Goal: Information Seeking & Learning: Find specific fact

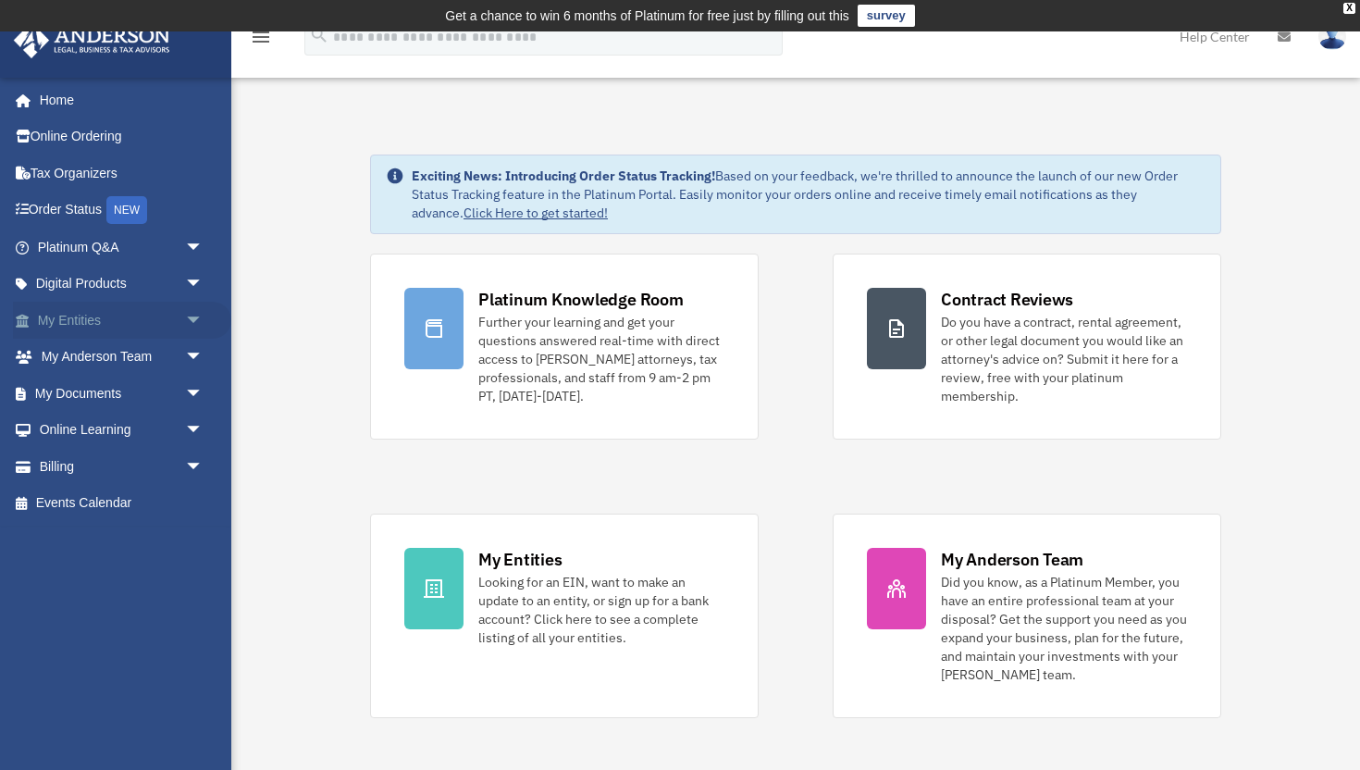
click at [101, 327] on link "My Entities arrow_drop_down" at bounding box center [122, 320] width 218 height 37
click at [188, 396] on span "arrow_drop_down" at bounding box center [203, 394] width 37 height 38
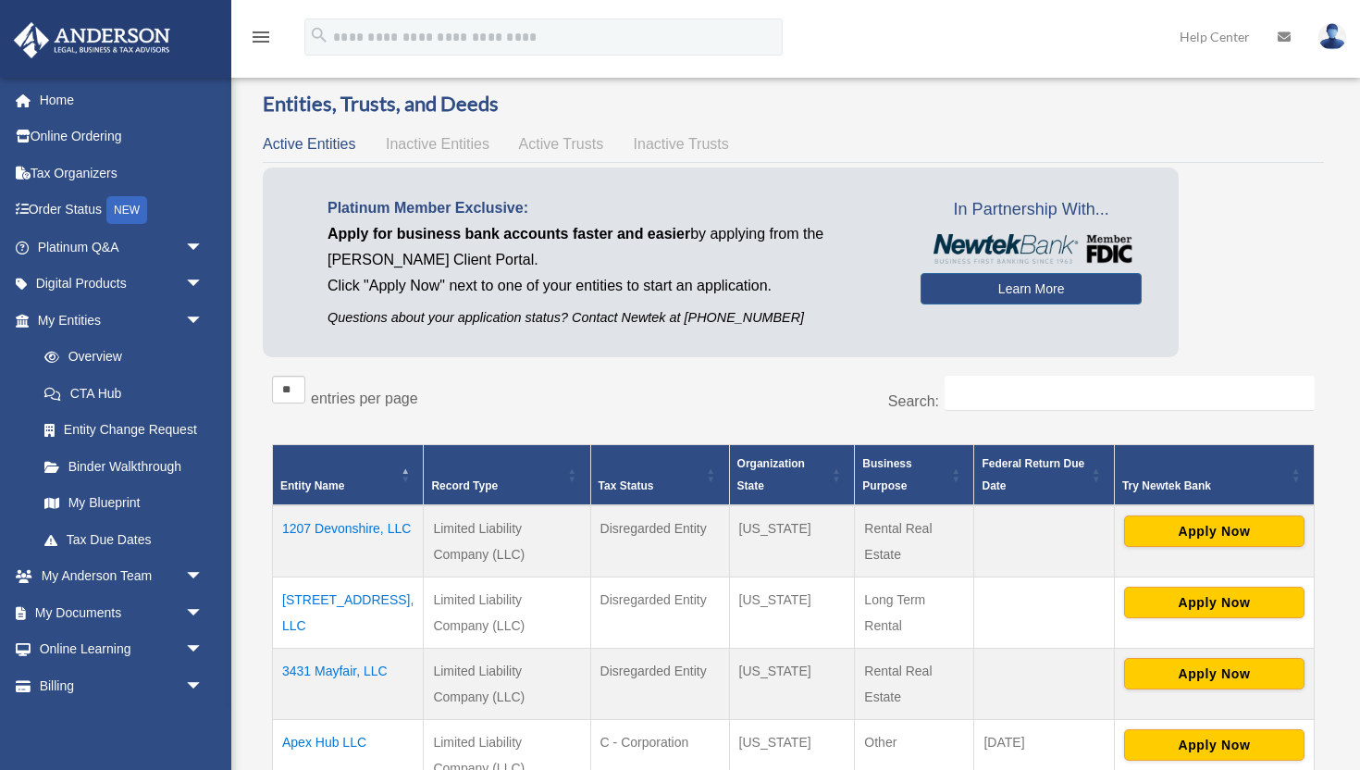
scroll to position [109, 0]
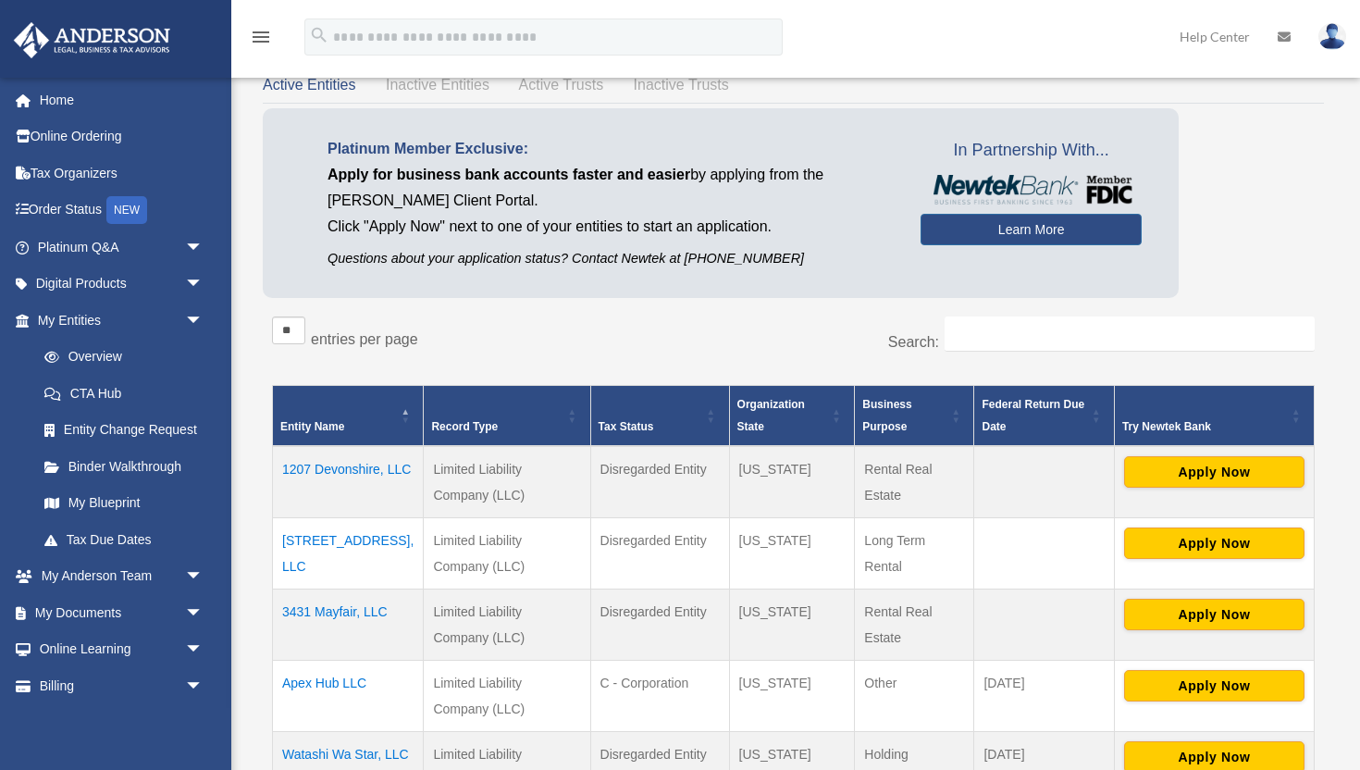
click at [336, 537] on td "3347 Bedford Lane, LLC" at bounding box center [348, 552] width 151 height 71
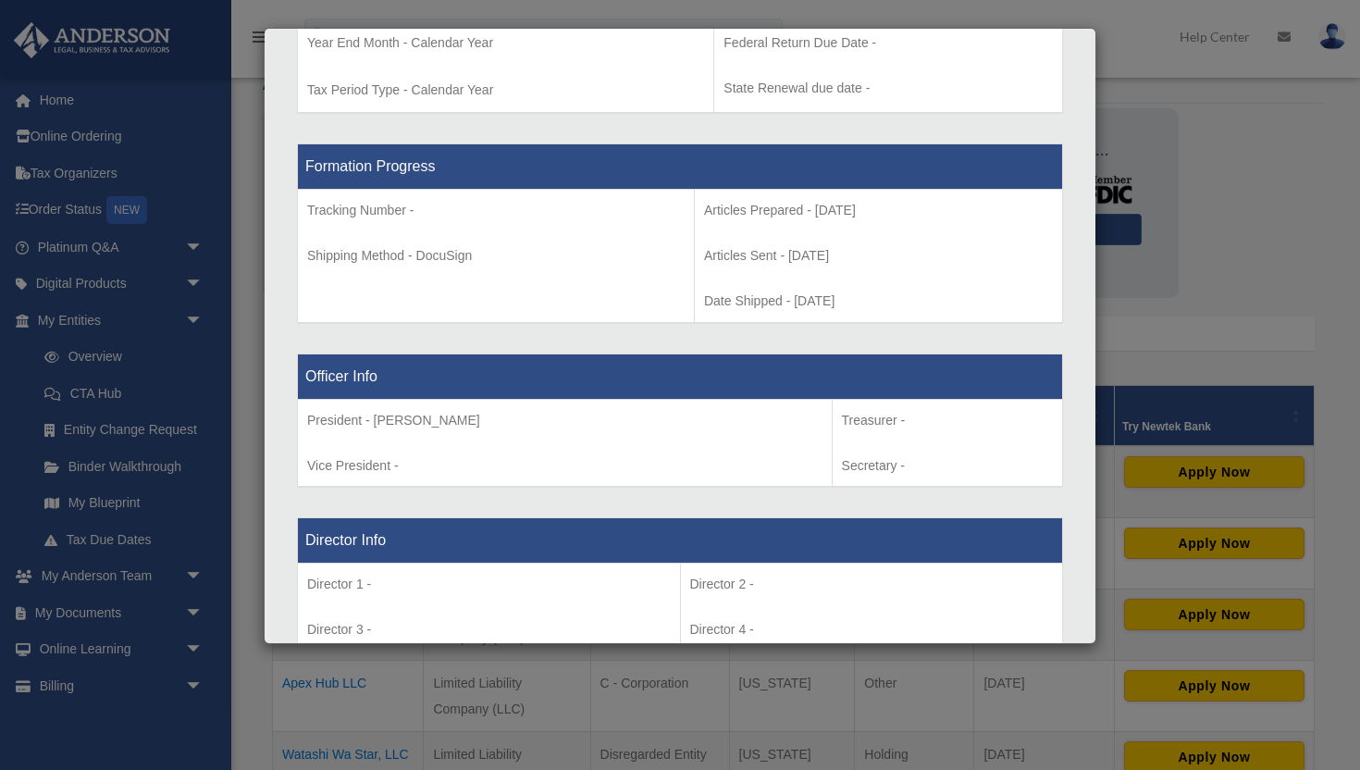
scroll to position [188, 0]
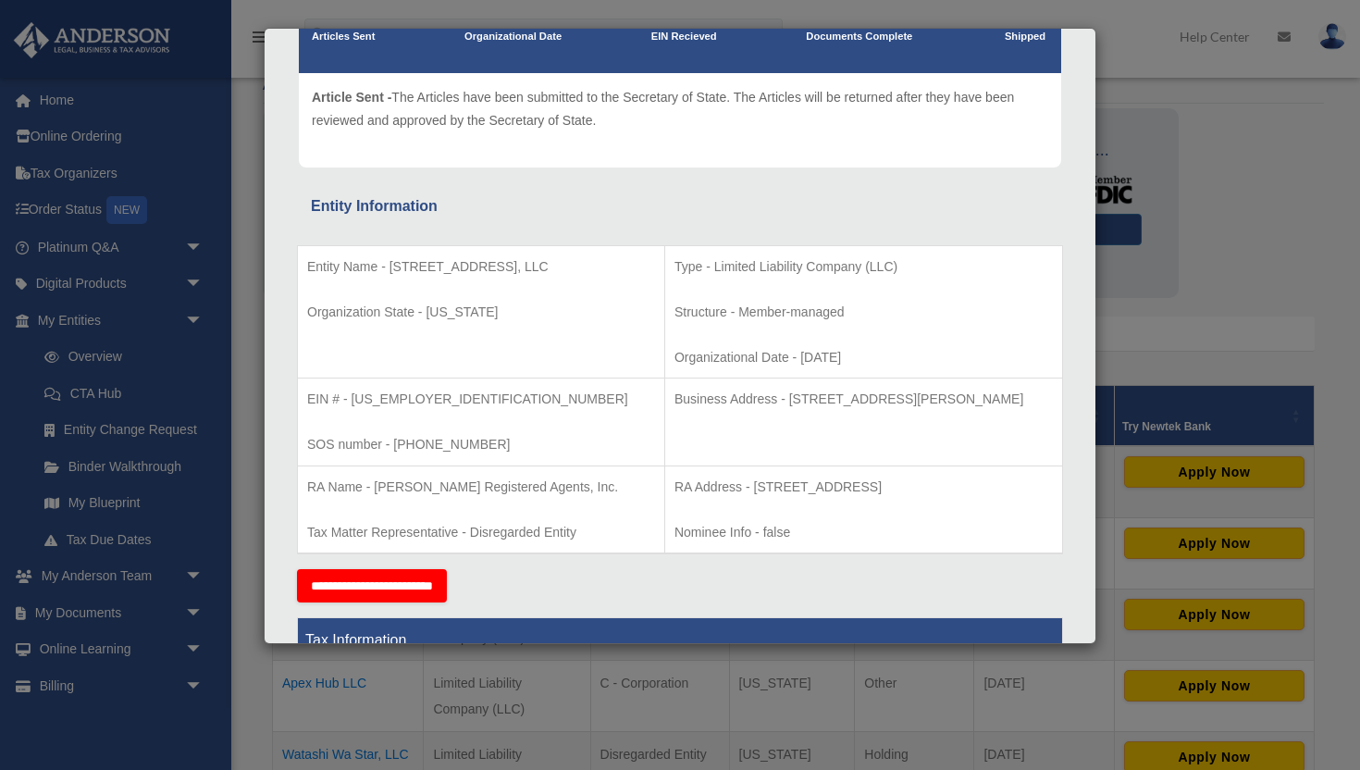
click at [107, 572] on div "Details × Articles Sent Organizational Date" at bounding box center [680, 385] width 1360 height 770
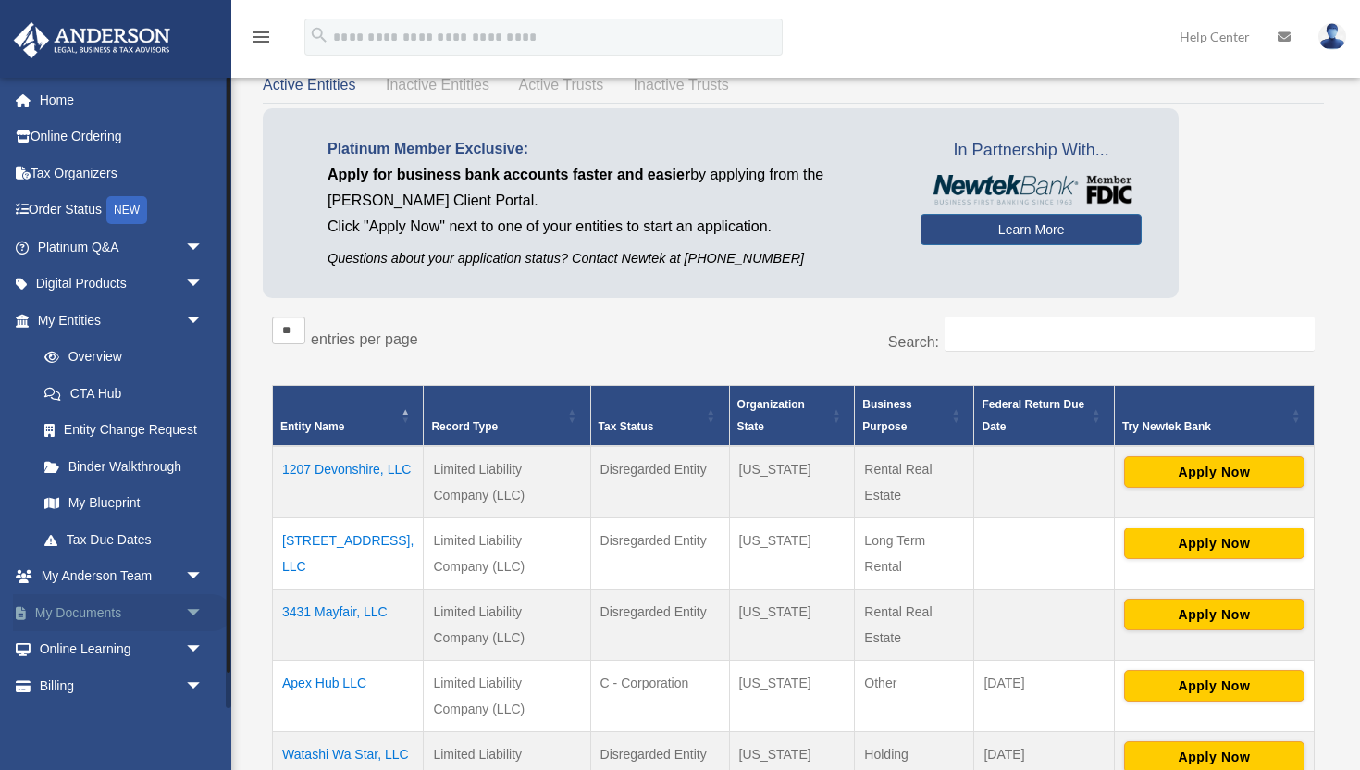
click at [100, 605] on link "My Documents arrow_drop_down" at bounding box center [122, 612] width 218 height 37
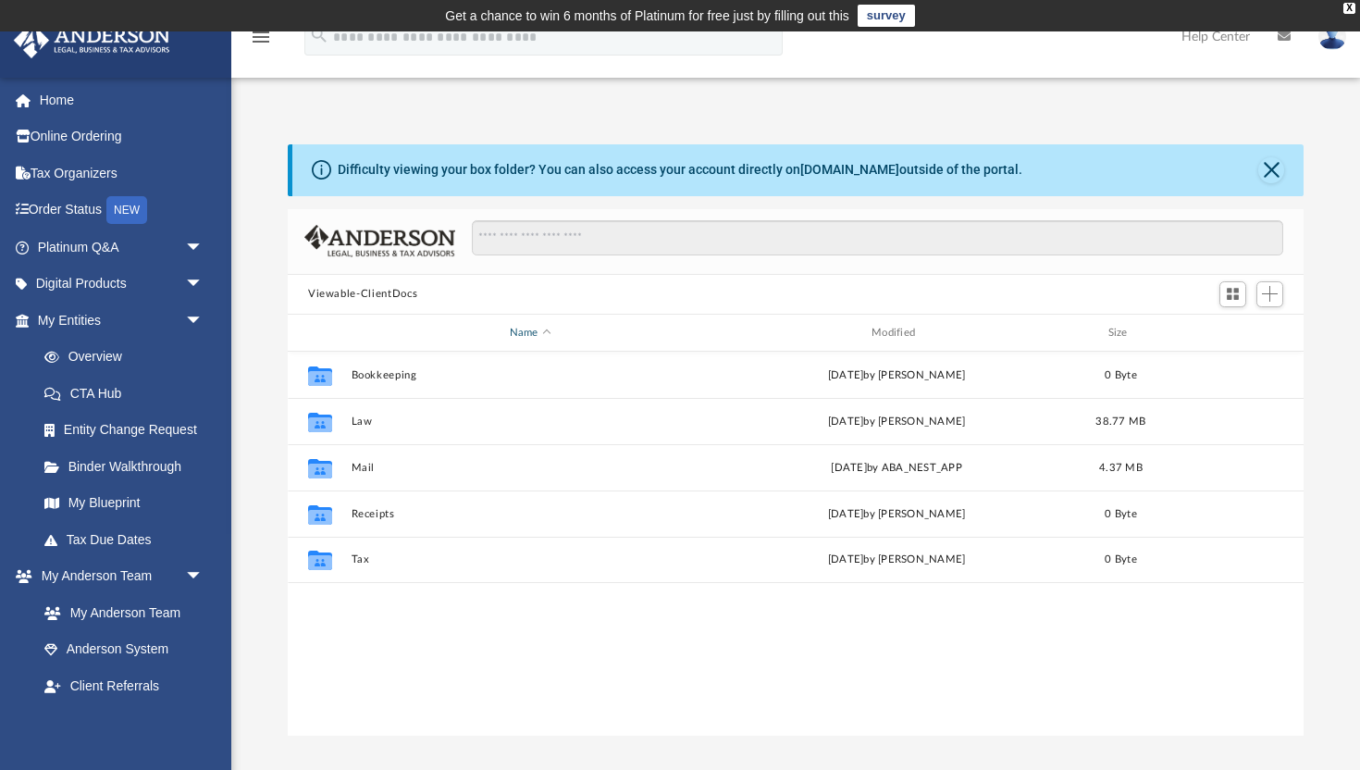
scroll to position [420, 1016]
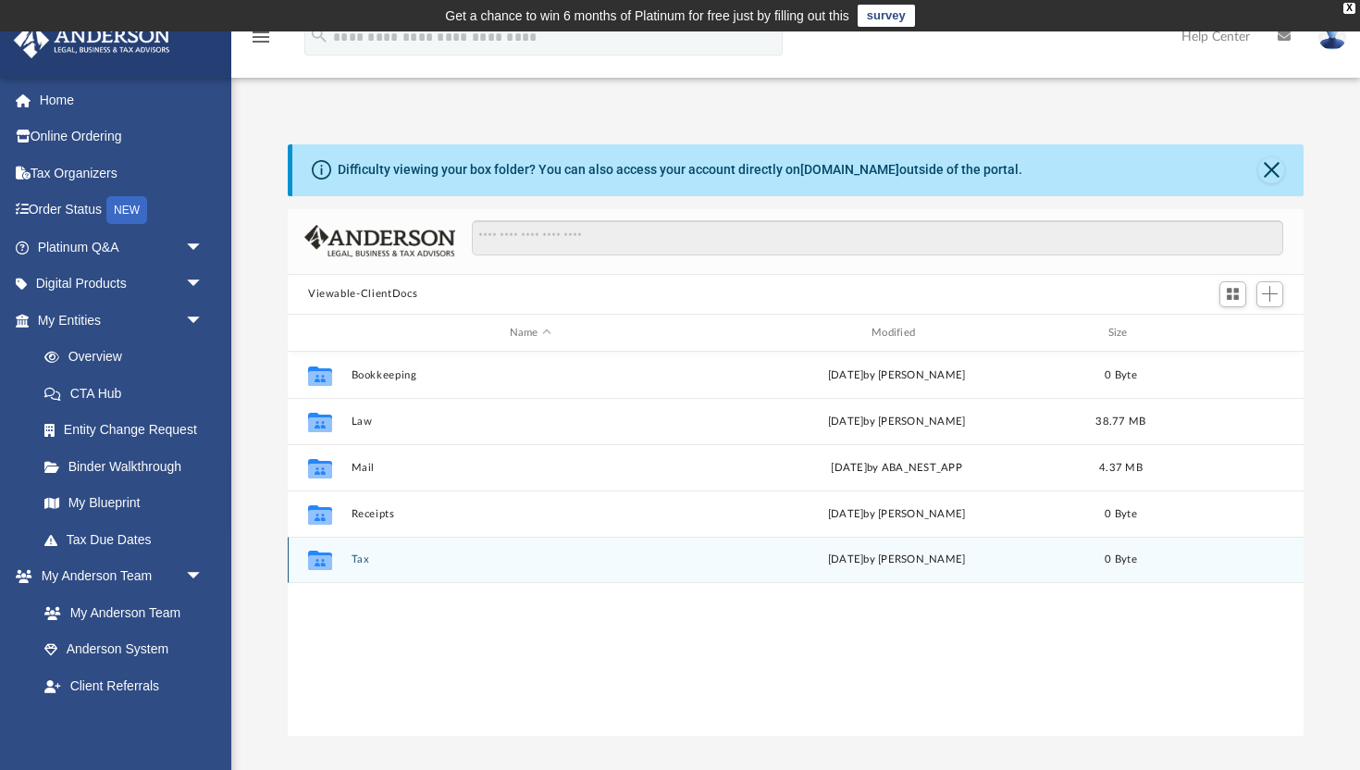
click at [363, 555] on button "Tax" at bounding box center [531, 560] width 358 height 12
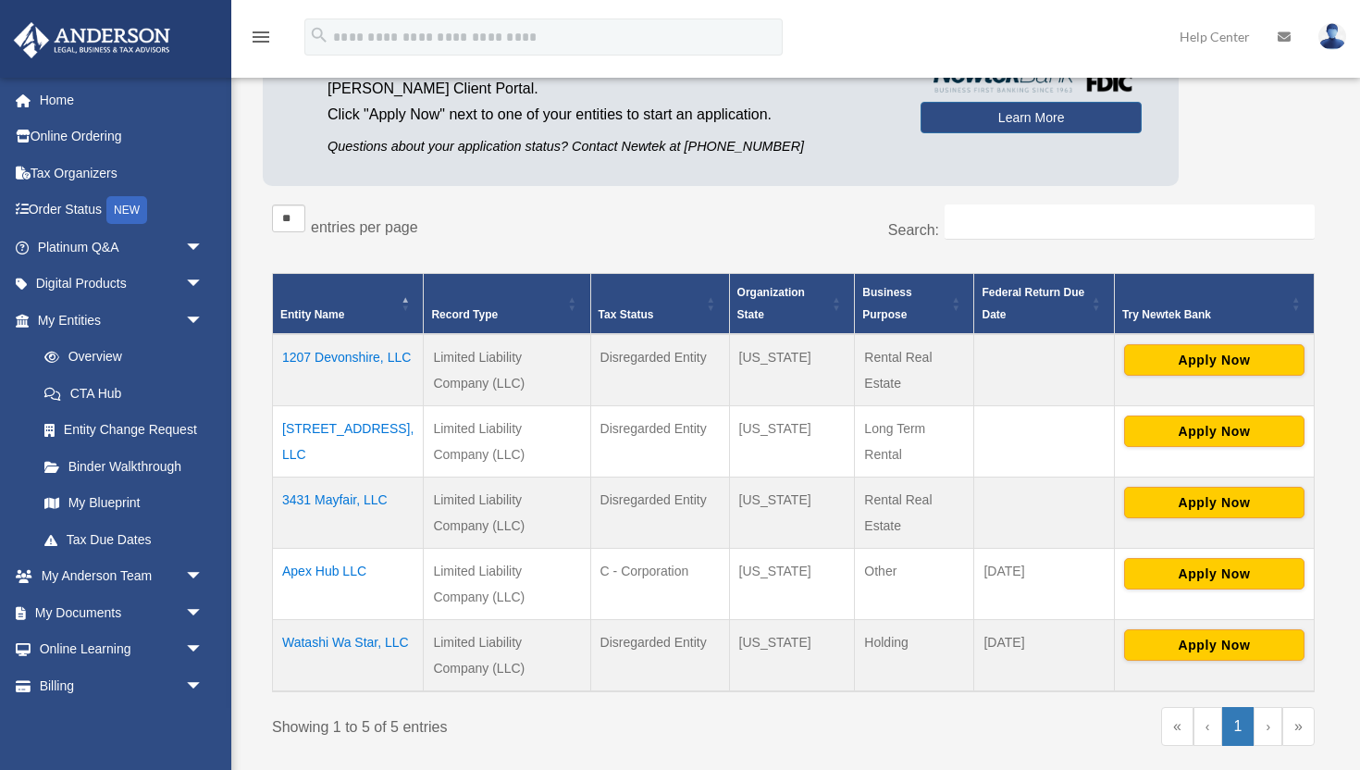
scroll to position [249, 0]
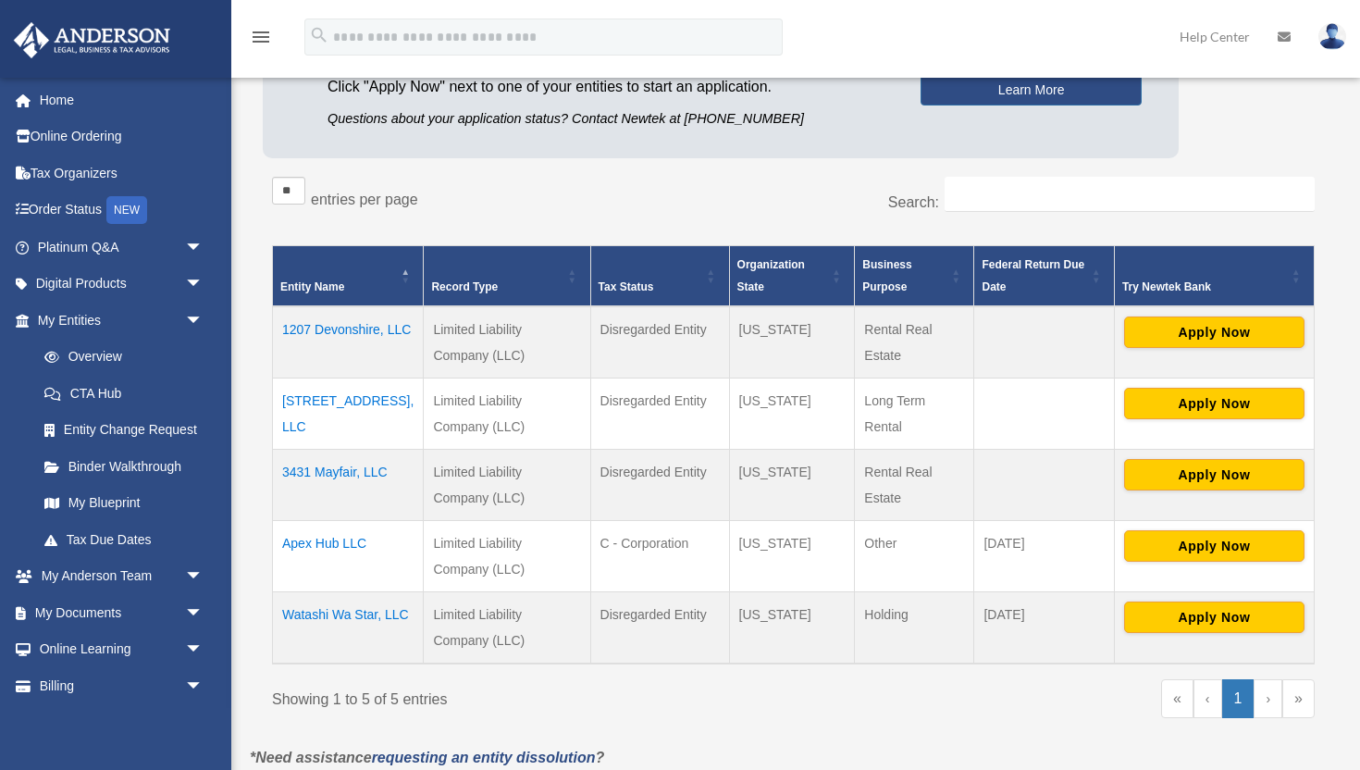
click at [312, 609] on td "Watashi Wa Star, LLC" at bounding box center [348, 627] width 151 height 72
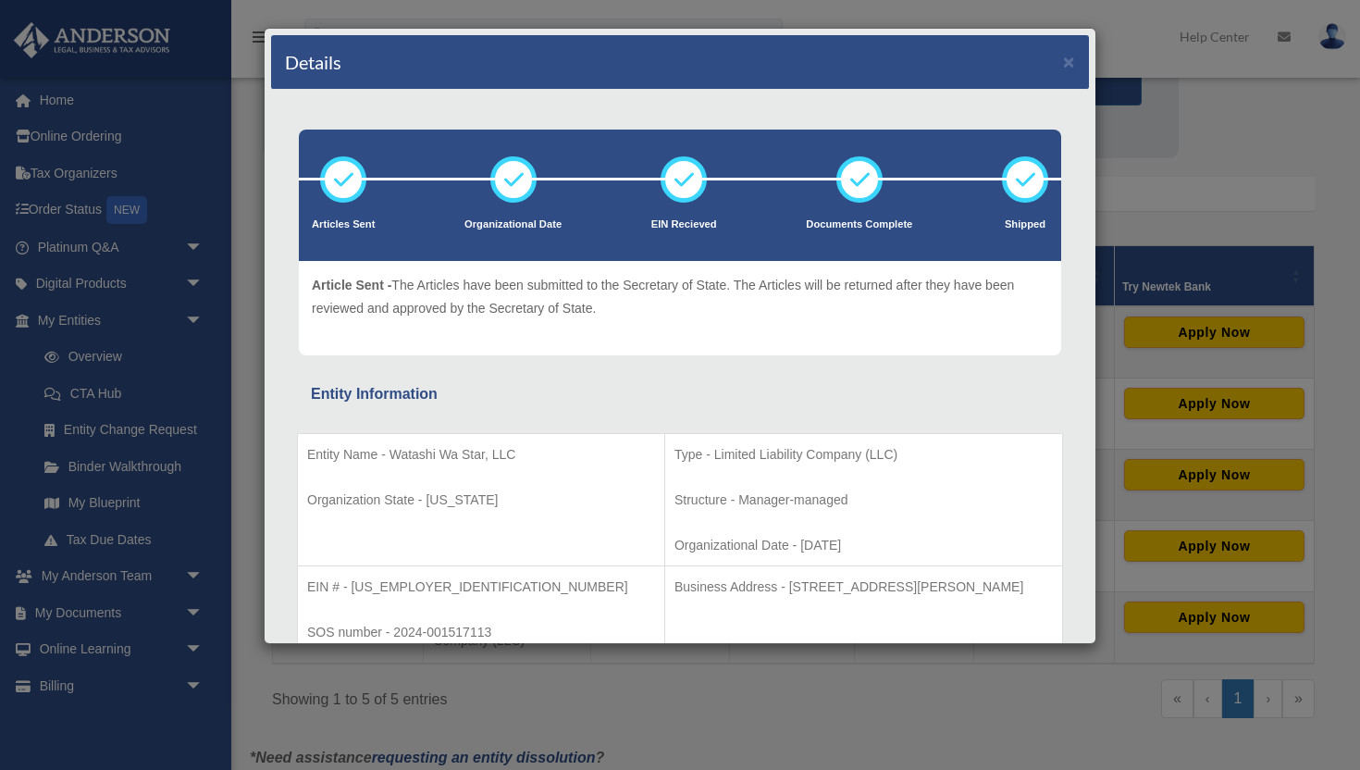
scroll to position [30, 0]
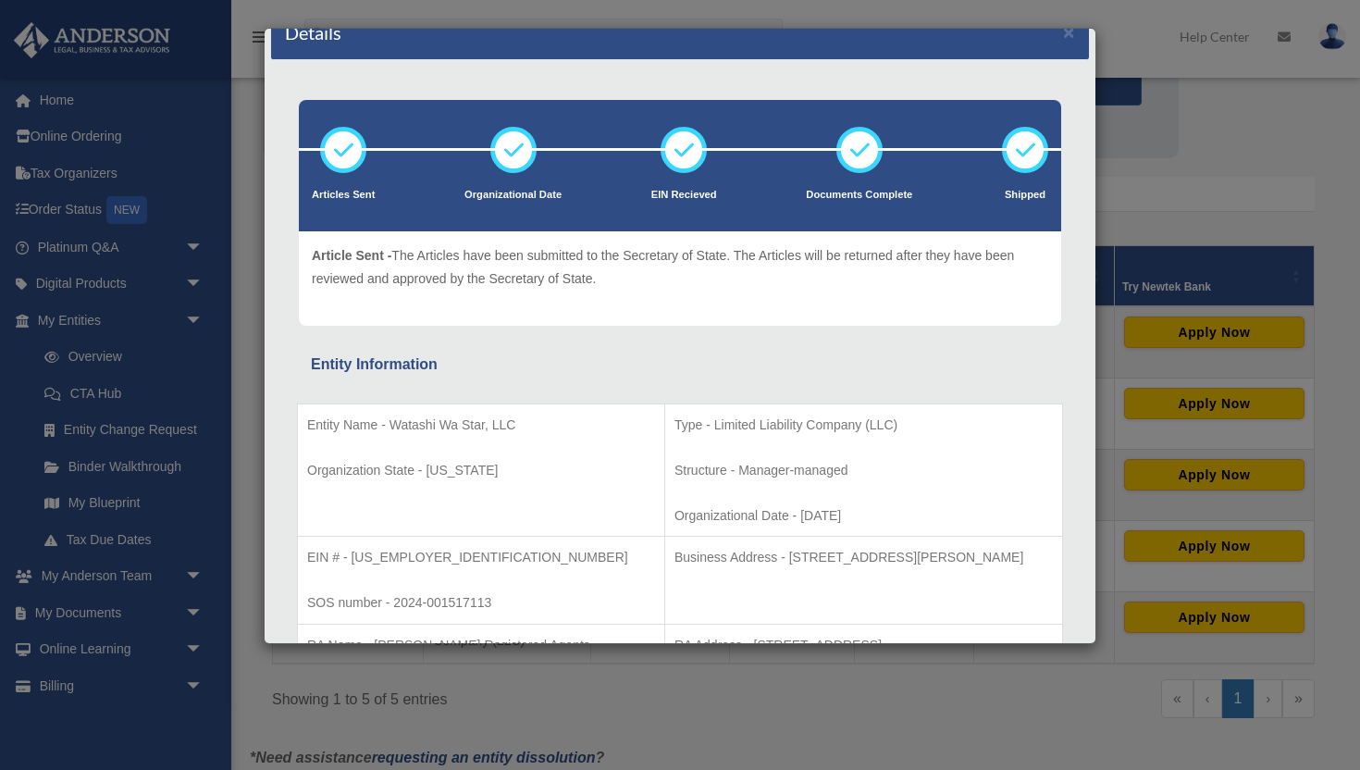
click at [488, 661] on div "Details × Articles Sent Organizational Date" at bounding box center [680, 385] width 1360 height 770
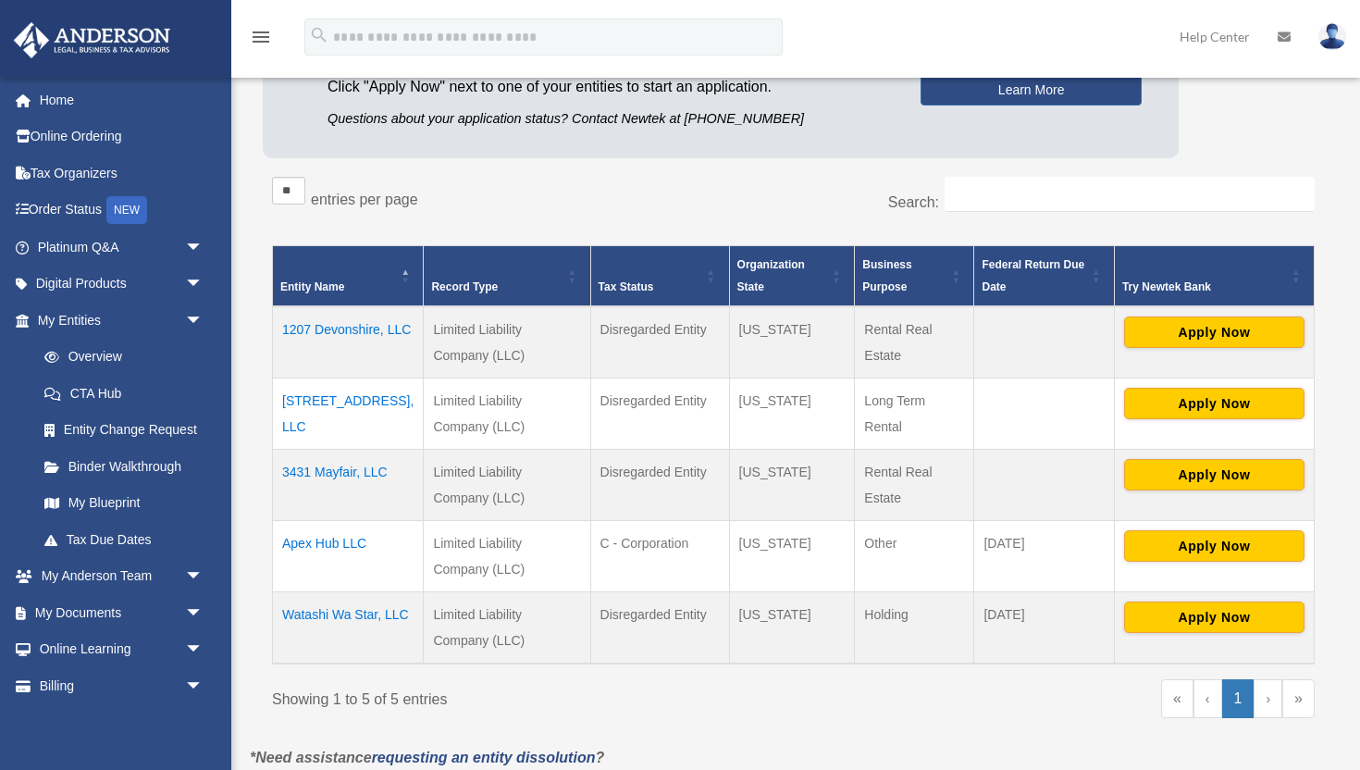
click at [340, 402] on td "3347 Bedford Lane, LLC" at bounding box center [348, 412] width 151 height 71
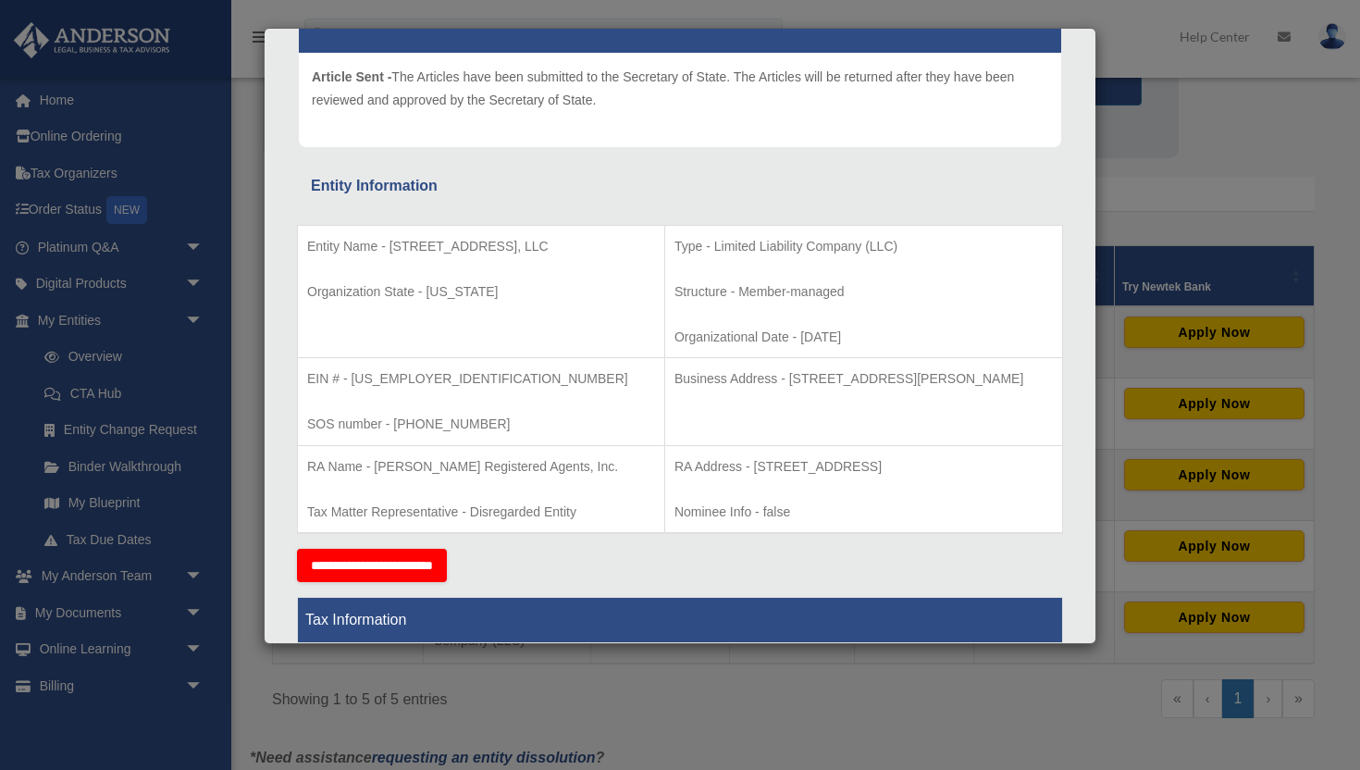
scroll to position [228, 0]
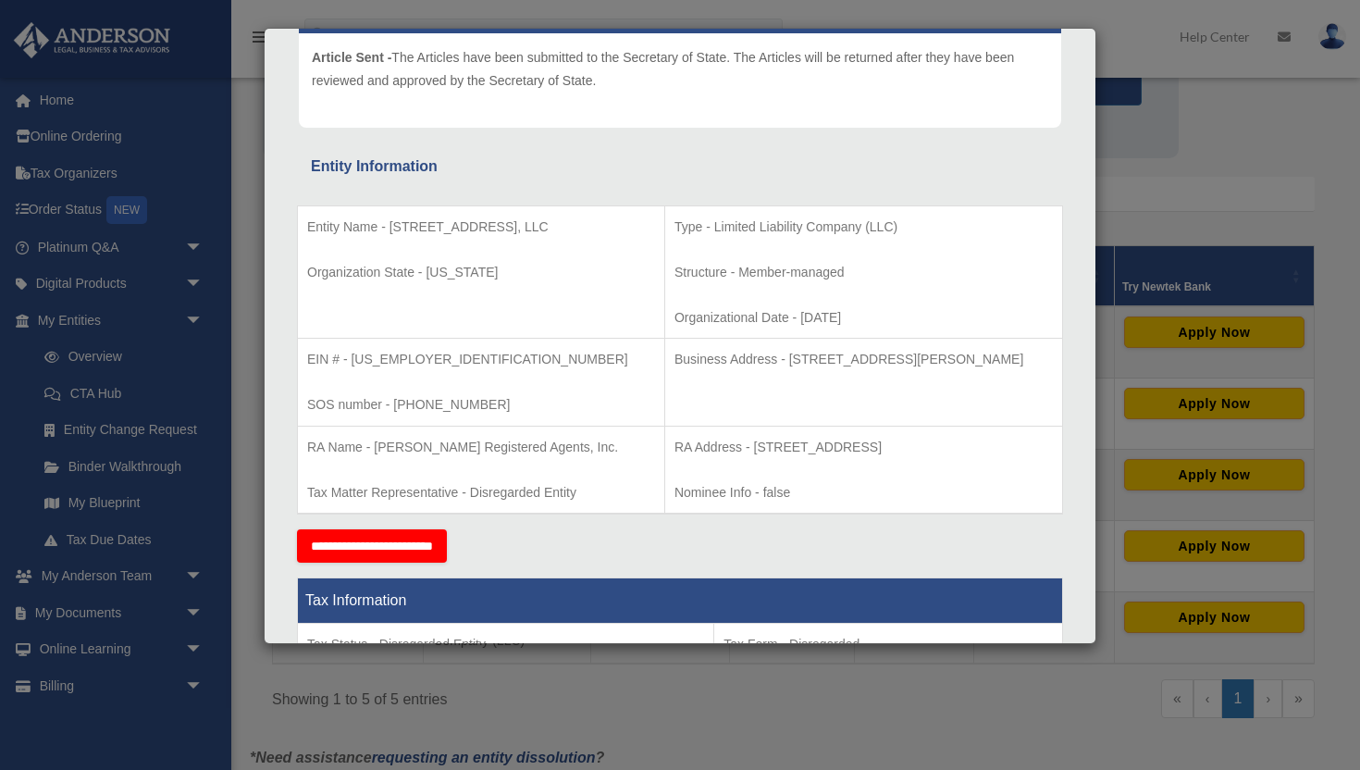
click at [504, 265] on p "Organization State - Alabama" at bounding box center [481, 272] width 348 height 23
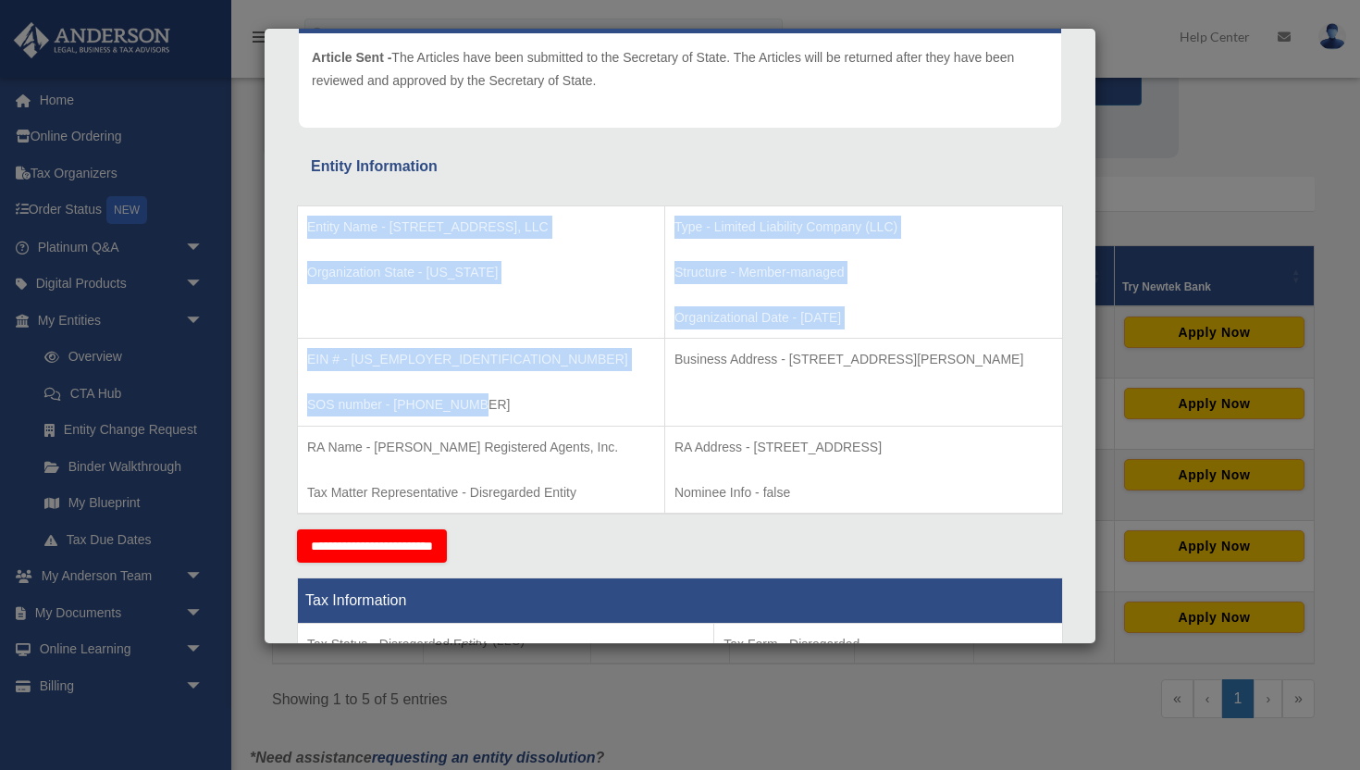
drag, startPoint x: 475, startPoint y: 407, endPoint x: 310, endPoint y: 224, distance: 246.3
click at [310, 224] on tbody "Entity Name - 3347 Bedford Lane, LLC Organization State - Alabama Type - Limite…" at bounding box center [680, 359] width 765 height 308
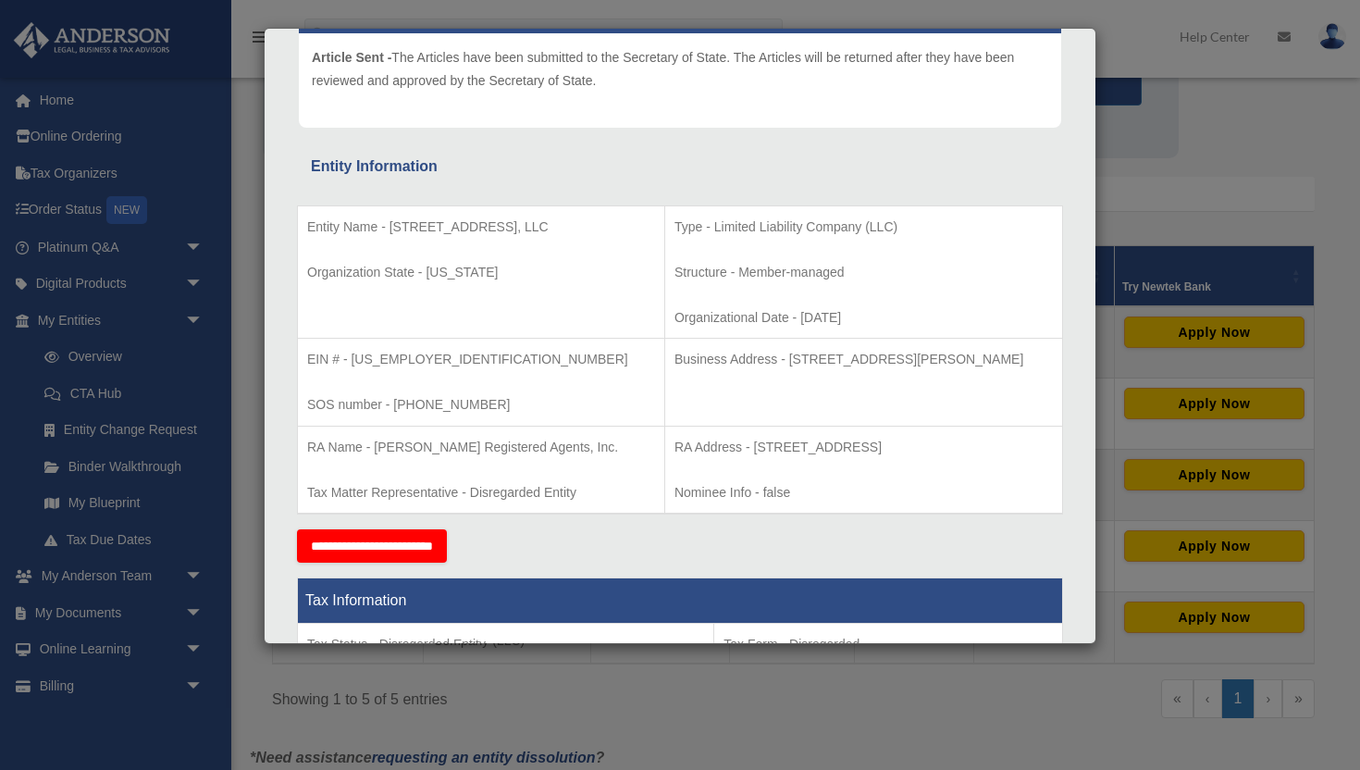
click at [560, 395] on p "SOS number - 001-204-007" at bounding box center [481, 404] width 348 height 23
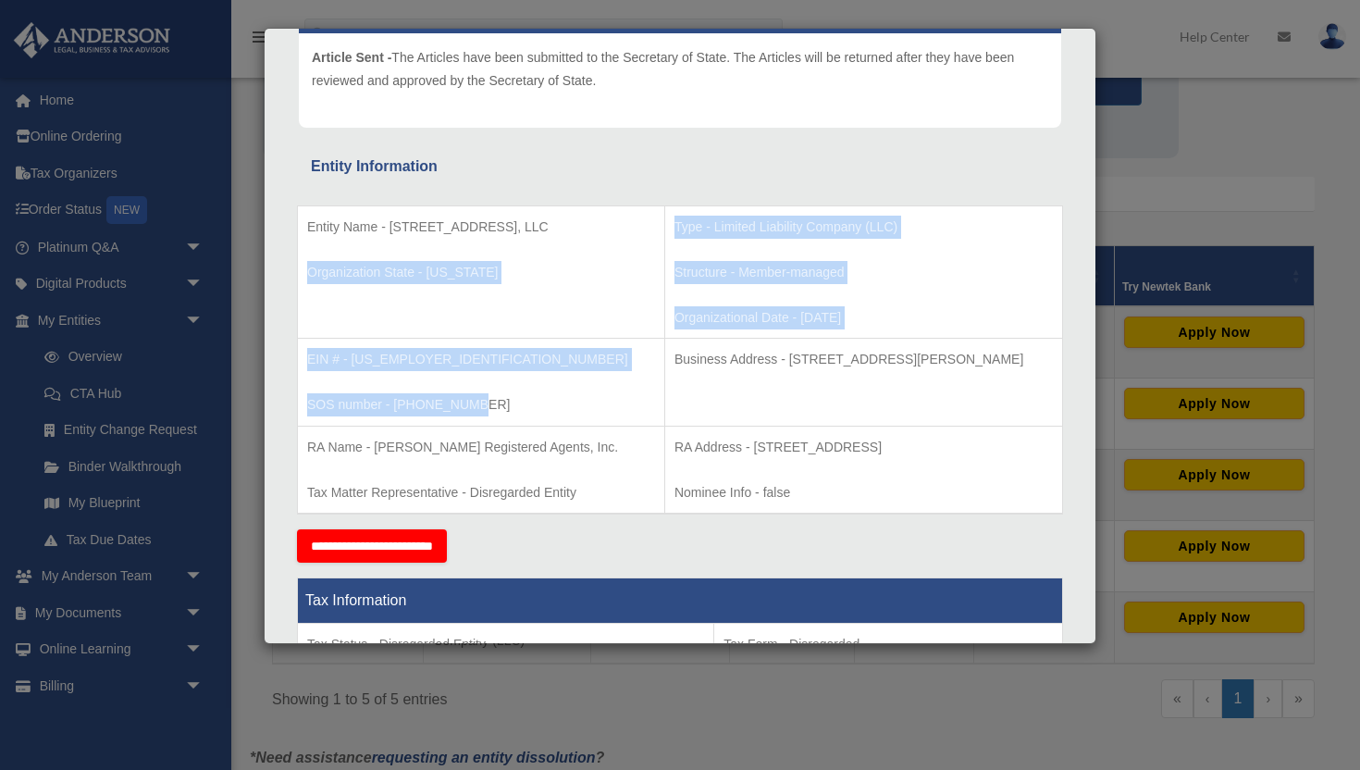
drag, startPoint x: 482, startPoint y: 405, endPoint x: 448, endPoint y: 241, distance: 168.2
click at [448, 241] on tbody "Entity Name - 3347 Bedford Lane, LLC Organization State - Alabama Type - Limite…" at bounding box center [680, 359] width 765 height 308
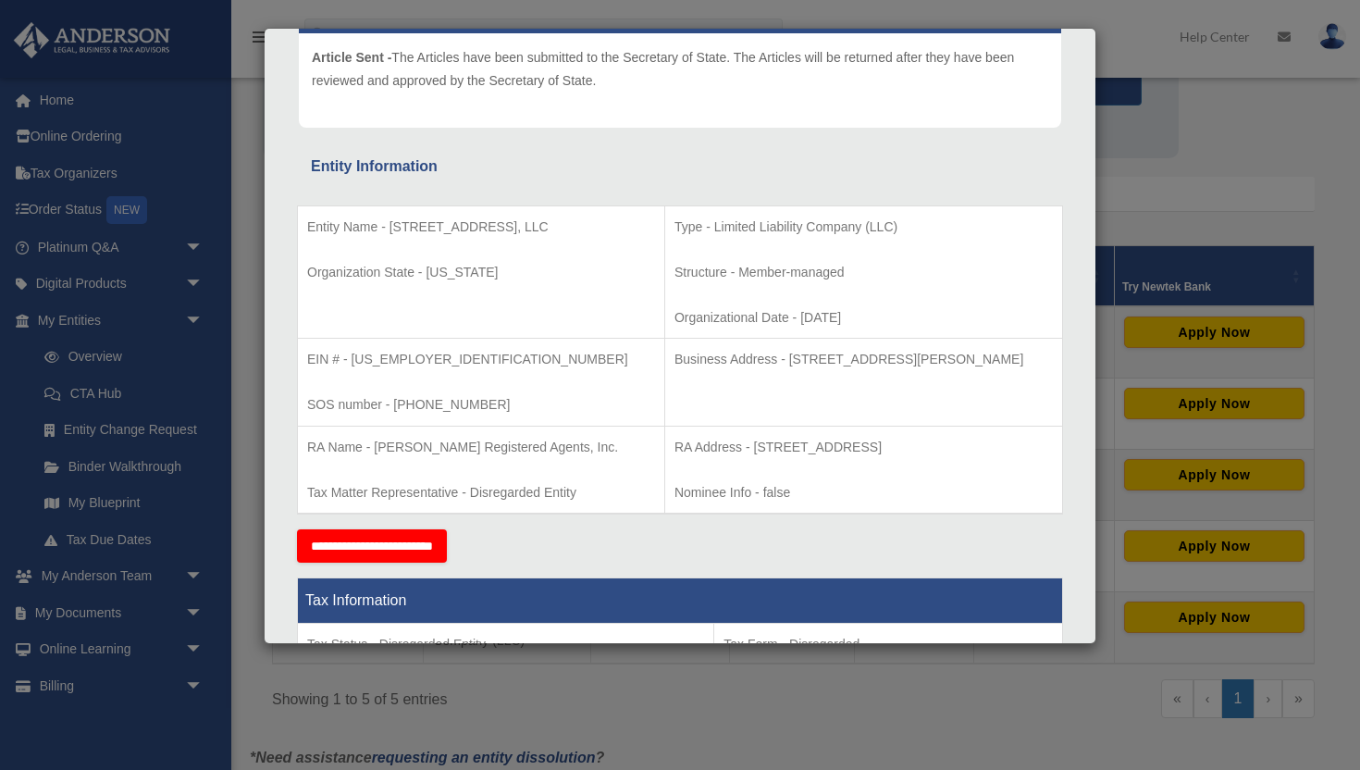
click at [311, 222] on p "Entity Name - 3347 Bedford Lane, LLC" at bounding box center [481, 227] width 348 height 23
drag, startPoint x: 304, startPoint y: 223, endPoint x: 629, endPoint y: 413, distance: 376.5
click at [629, 413] on tbody "Entity Name - 3347 Bedford Lane, LLC Organization State - Alabama Type - Limite…" at bounding box center [680, 359] width 765 height 308
copy tbody "Entity Name - 3347 Bedford Lane, LLC Organization State - Alabama Type - Limite…"
click at [713, 405] on td "Business Address - 3861 Smith St. Unit 2, Union City, CA 94587" at bounding box center [863, 383] width 398 height 88
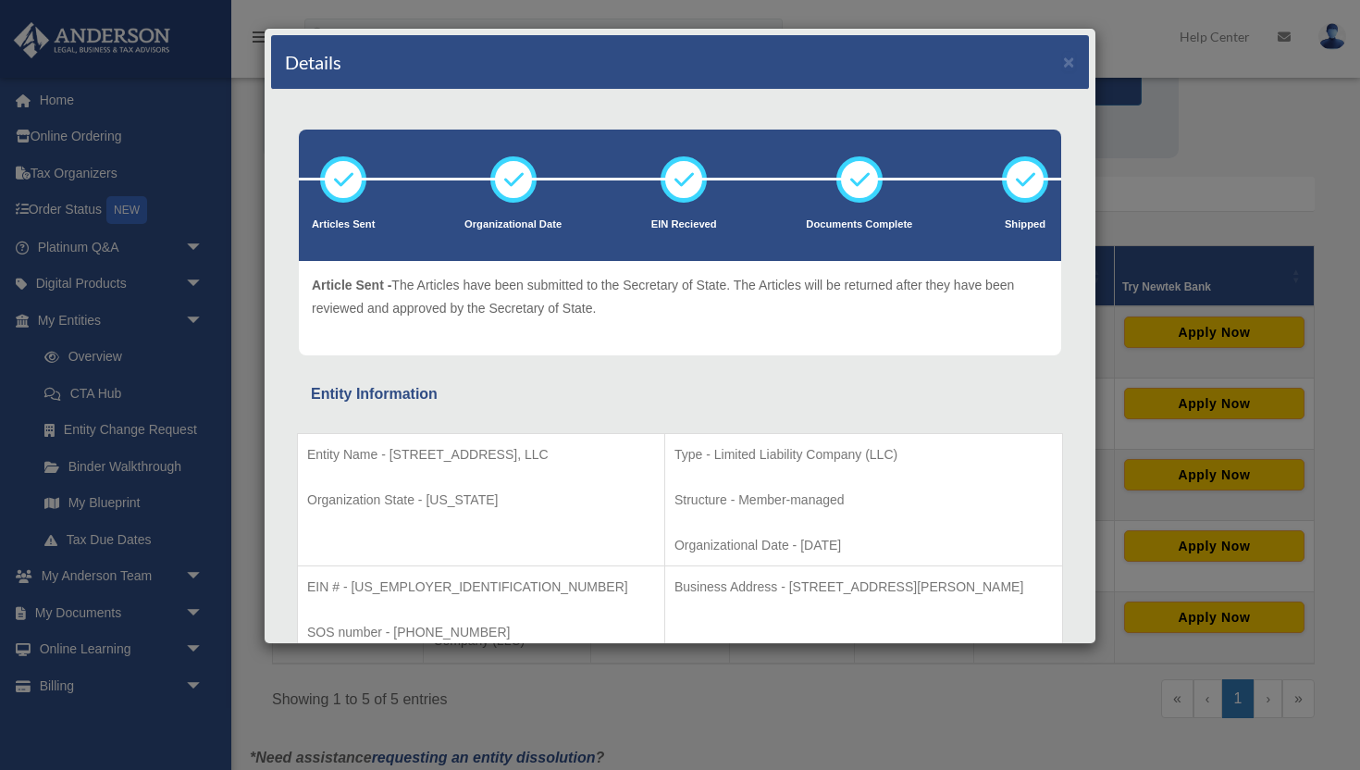
scroll to position [0, 0]
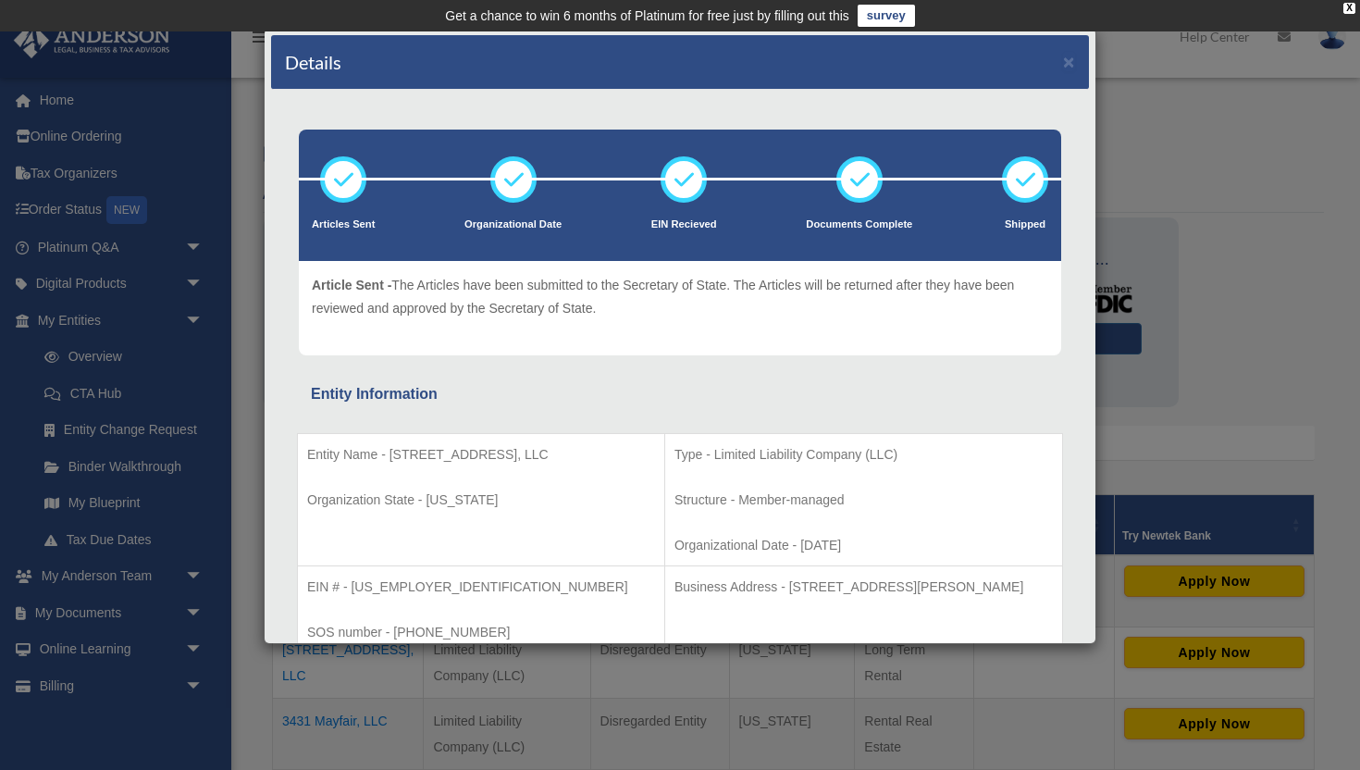
click at [674, 678] on div "Details × Articles Sent Organizational Date" at bounding box center [680, 385] width 1360 height 770
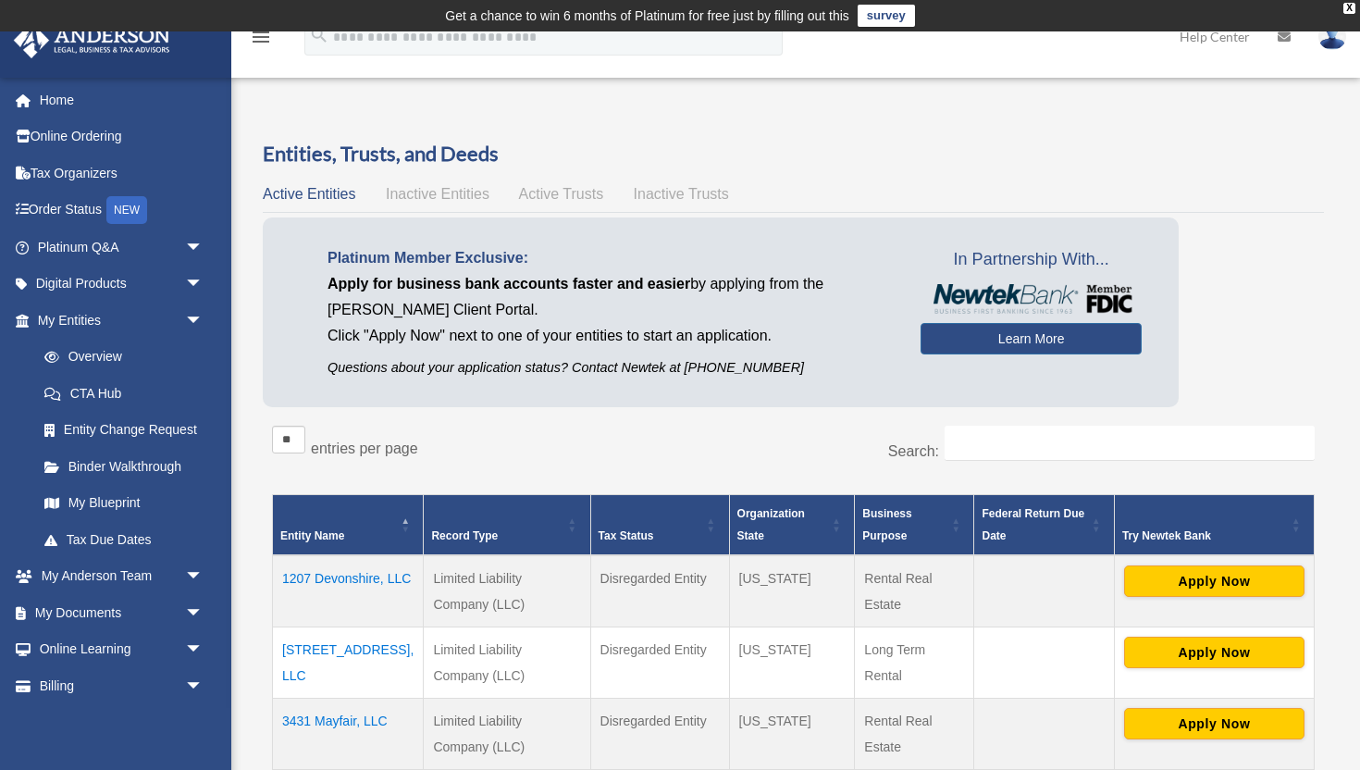
click at [549, 443] on div "** ** ** *** entries per page" at bounding box center [526, 449] width 508 height 46
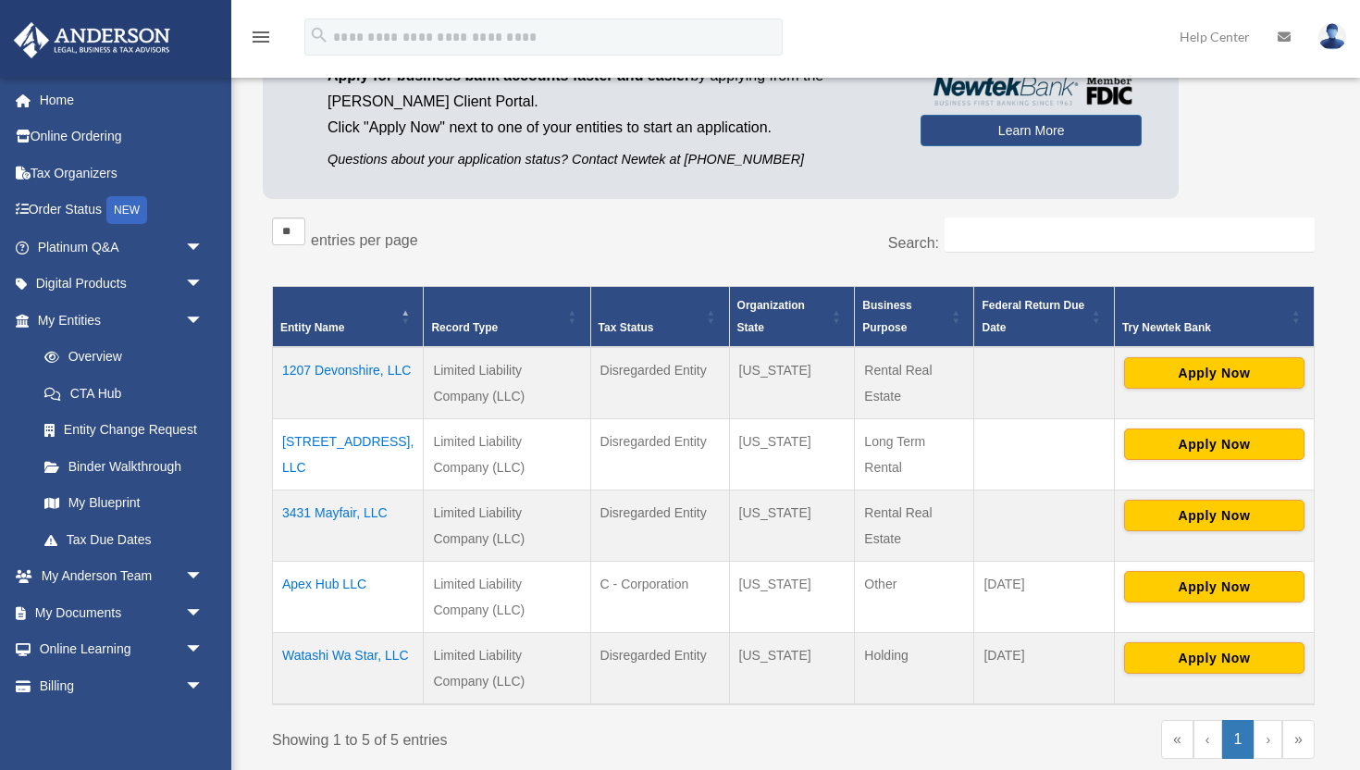
scroll to position [212, 0]
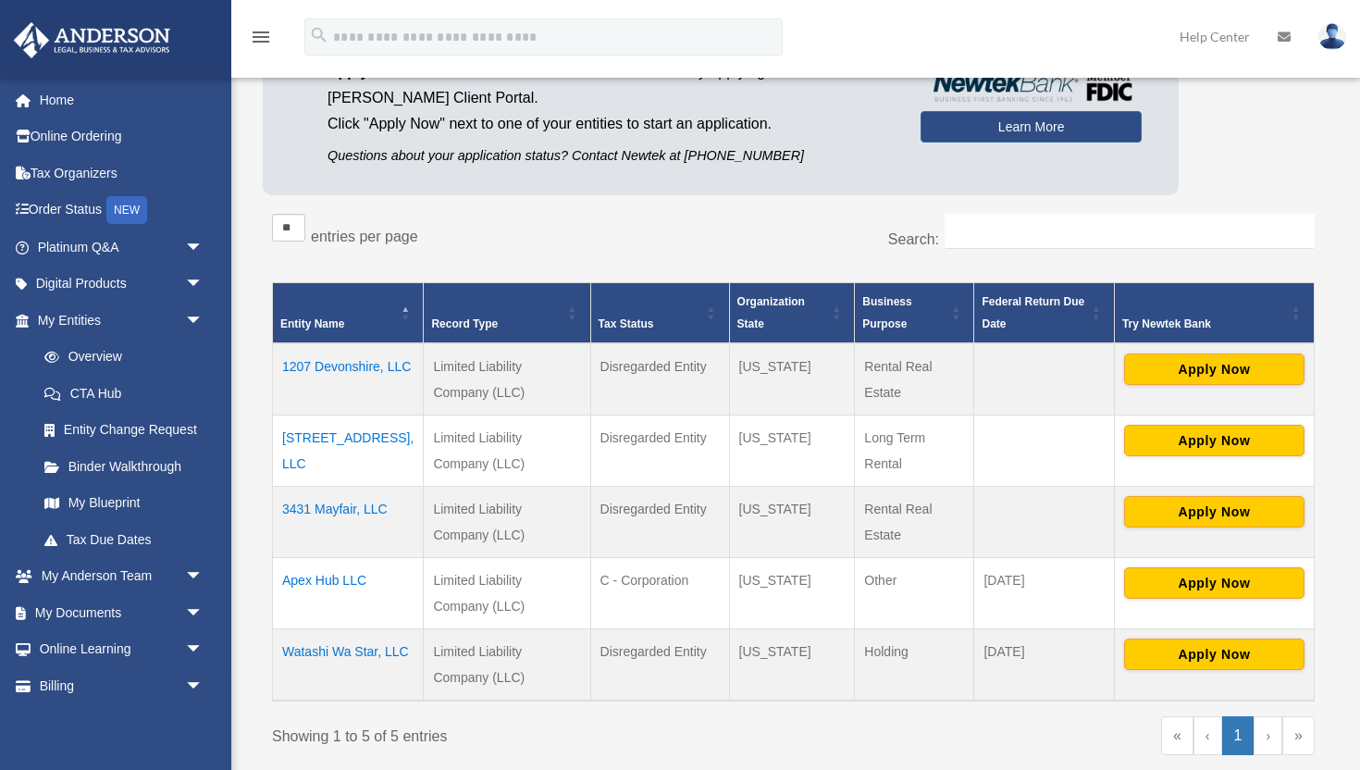
click at [367, 437] on td "3347 Bedford Lane, LLC" at bounding box center [348, 449] width 151 height 71
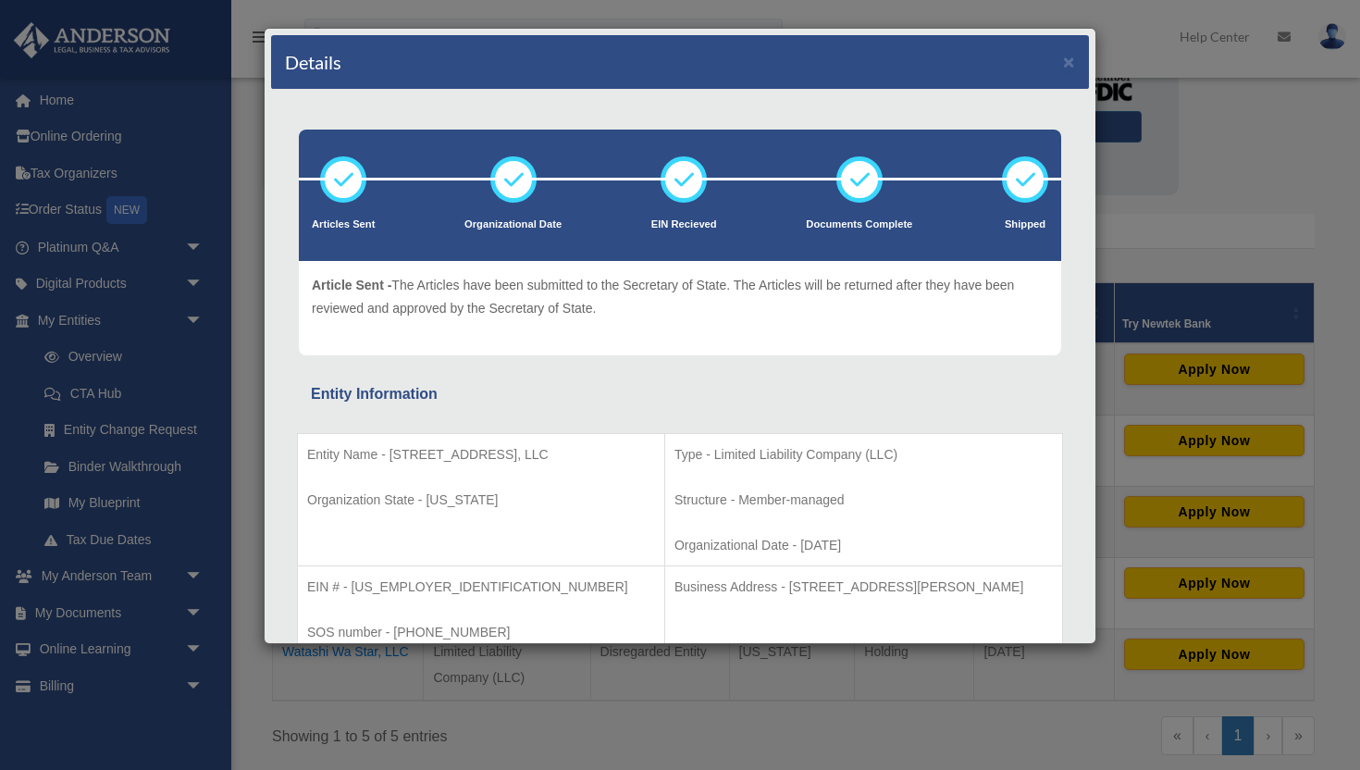
click at [446, 404] on div "Entity Information" at bounding box center [680, 394] width 738 height 26
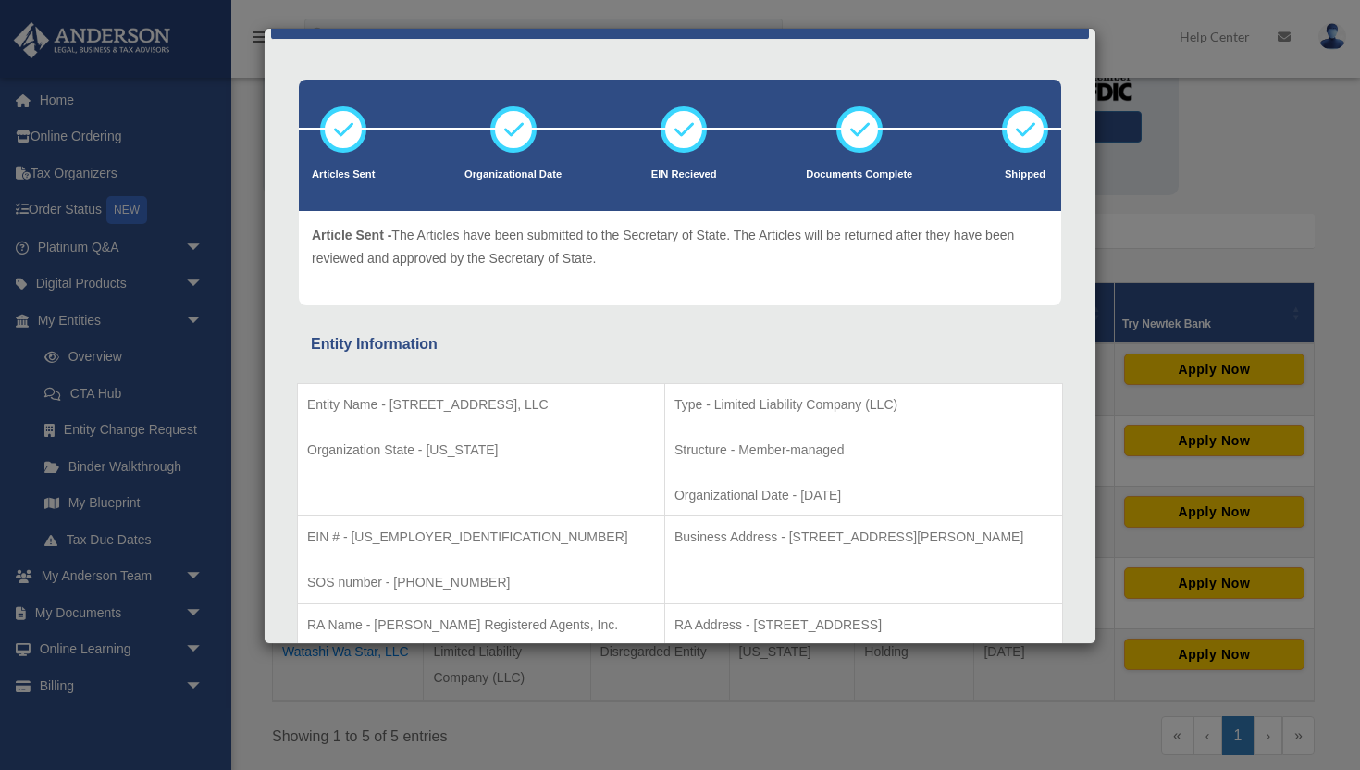
scroll to position [88, 0]
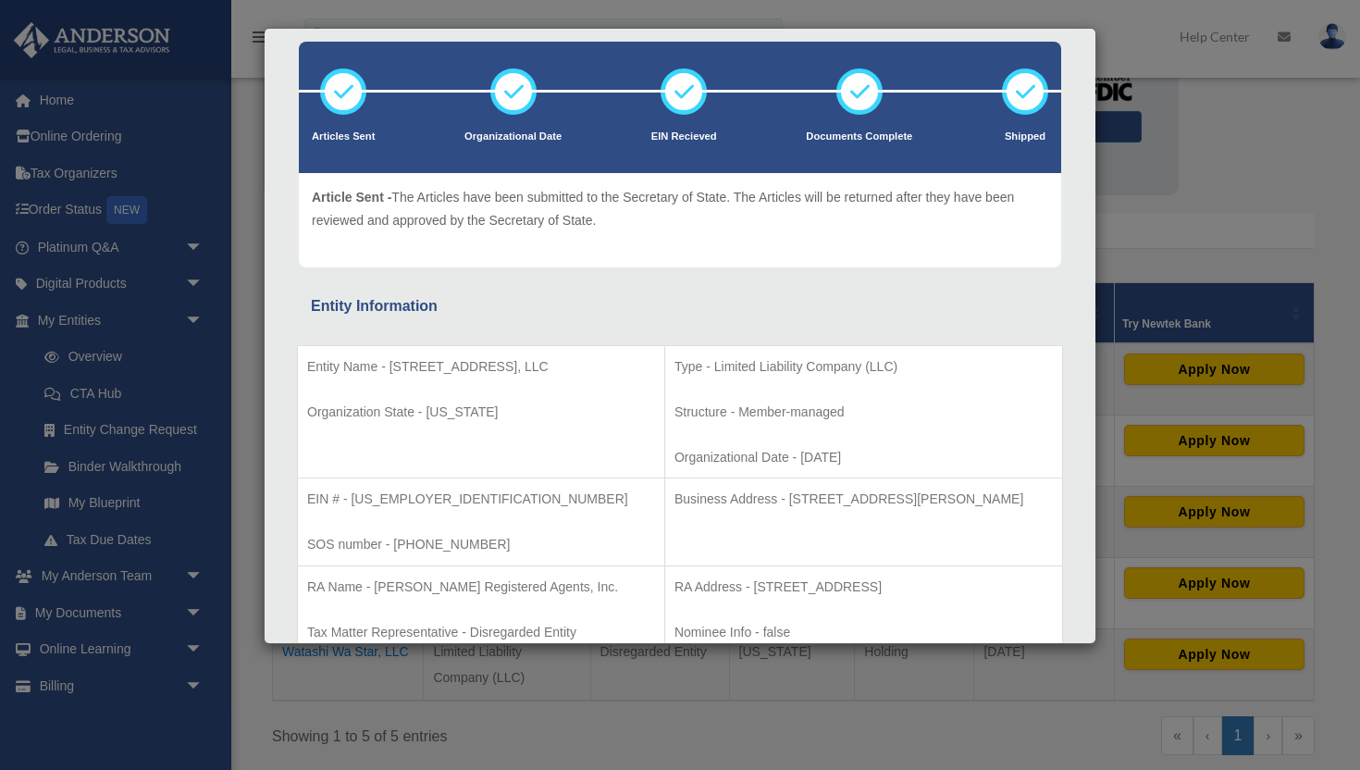
click at [425, 495] on p "EIN # - 39-3614019" at bounding box center [481, 498] width 348 height 23
drag, startPoint x: 307, startPoint y: 500, endPoint x: 426, endPoint y: 491, distance: 118.8
click at [426, 491] on p "EIN # - 39-3614019" at bounding box center [481, 498] width 348 height 23
copy p "EIN # - 39-3614019"
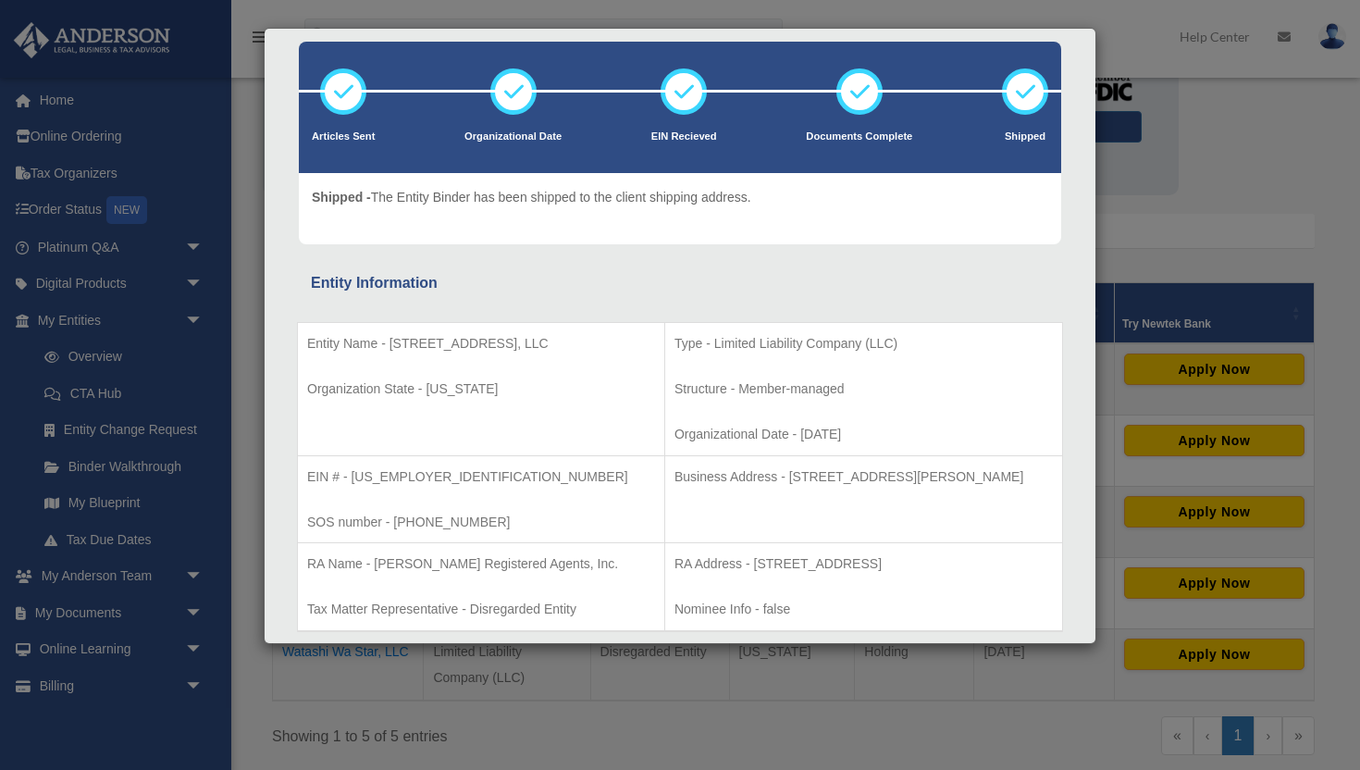
click at [924, 349] on p "Type - Limited Liability Company (LLC)" at bounding box center [863, 343] width 378 height 23
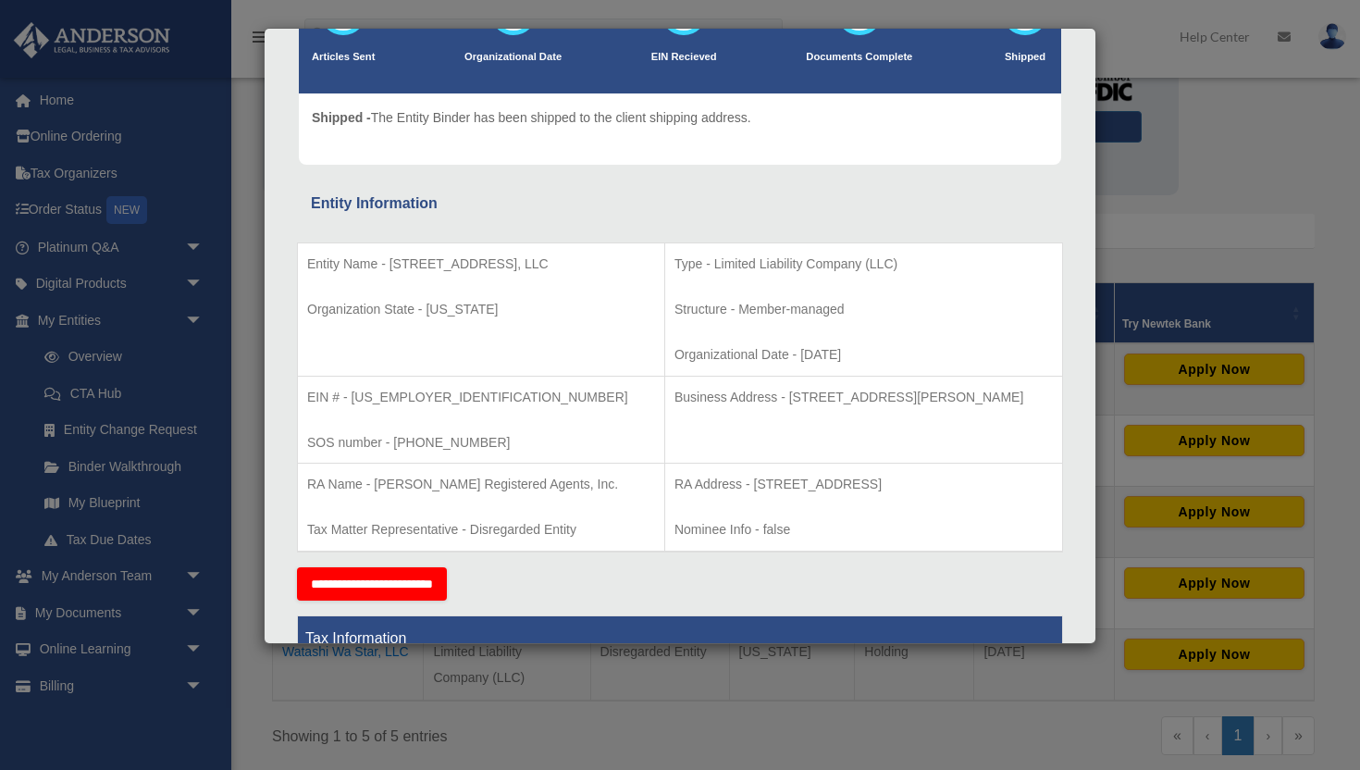
scroll to position [172, 0]
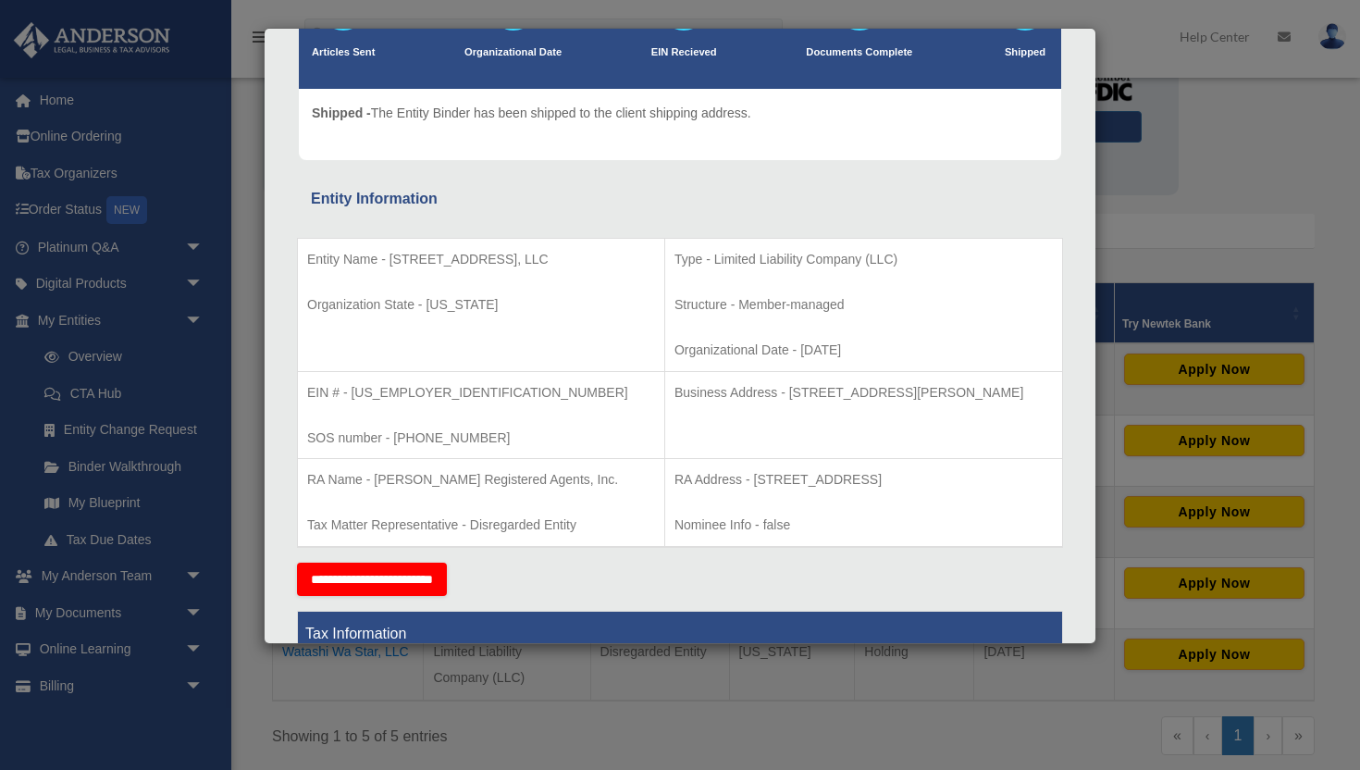
click at [486, 335] on td "Entity Name - 3347 Bedford Lane, LLC Organization State - Alabama" at bounding box center [481, 305] width 367 height 133
click at [664, 420] on td "Business Address - 3861 Smith St. Unit 2, Union City, CA 94587" at bounding box center [863, 415] width 398 height 88
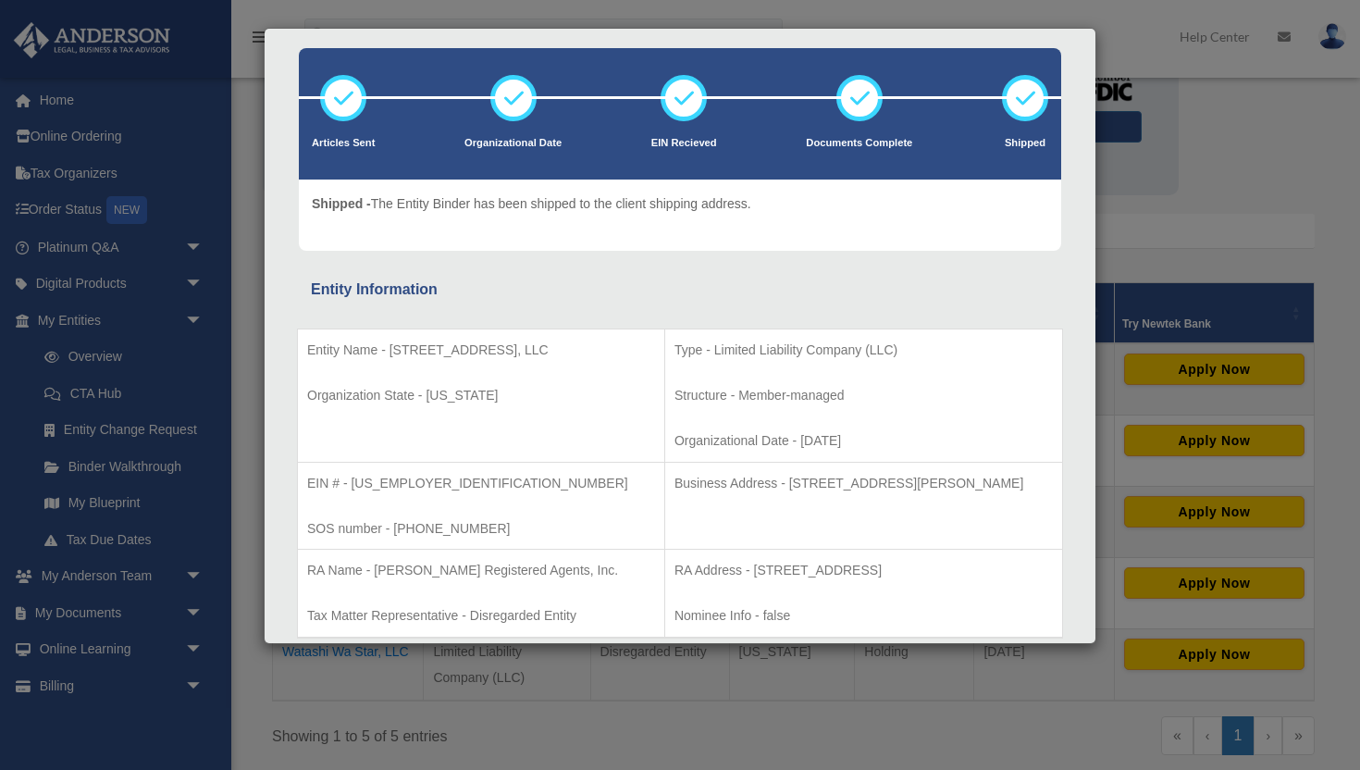
scroll to position [82, 0]
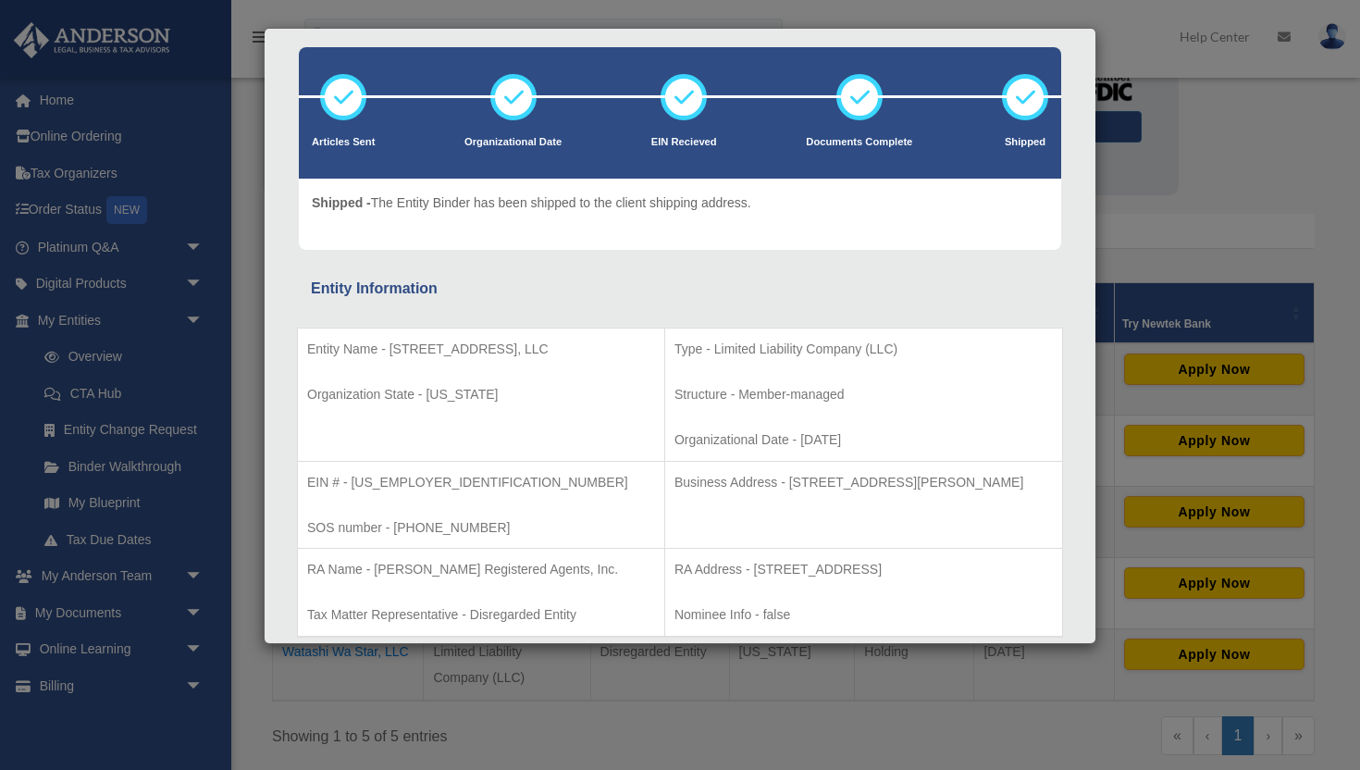
click at [664, 409] on td "Type - Limited Liability Company (LLC) Structure - Member-managed Organizationa…" at bounding box center [863, 394] width 398 height 133
click at [864, 347] on p "Type - Limited Liability Company (LLC)" at bounding box center [863, 349] width 378 height 23
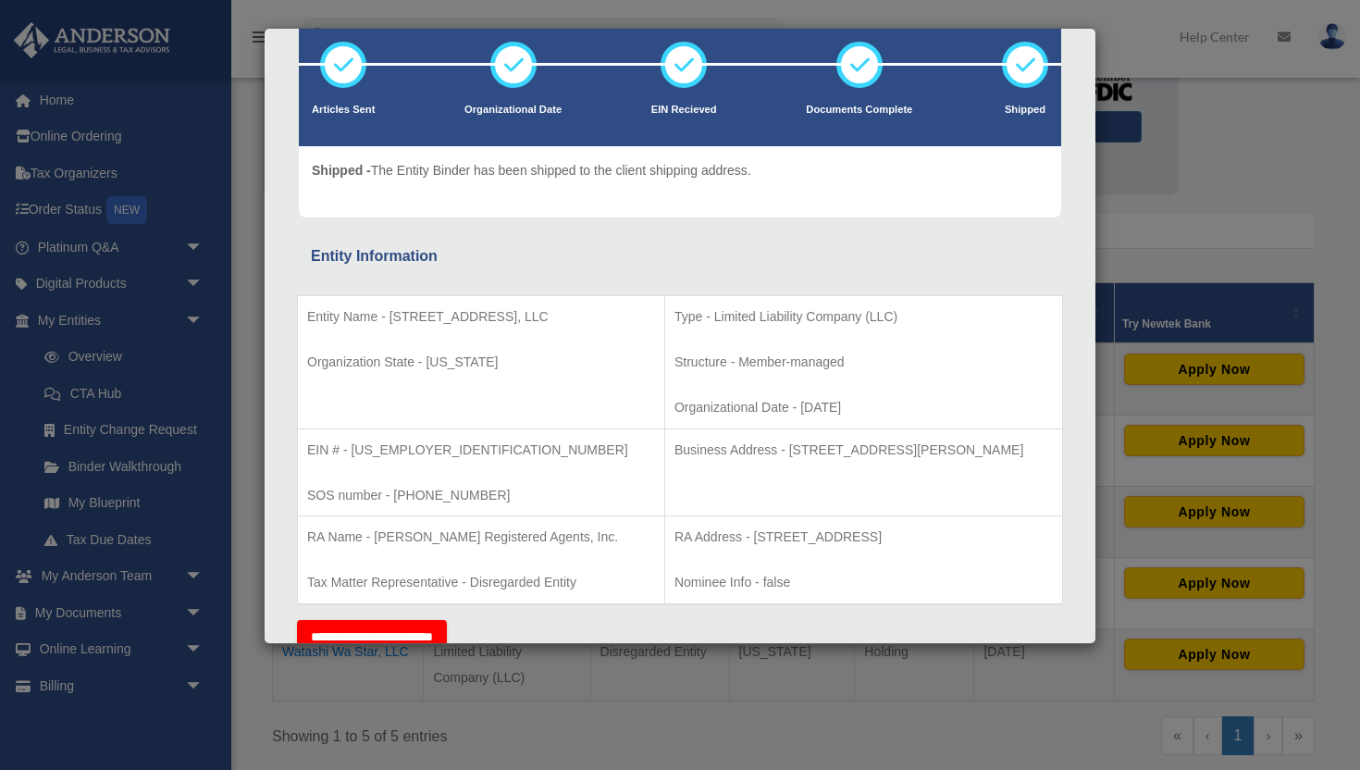
scroll to position [0, 0]
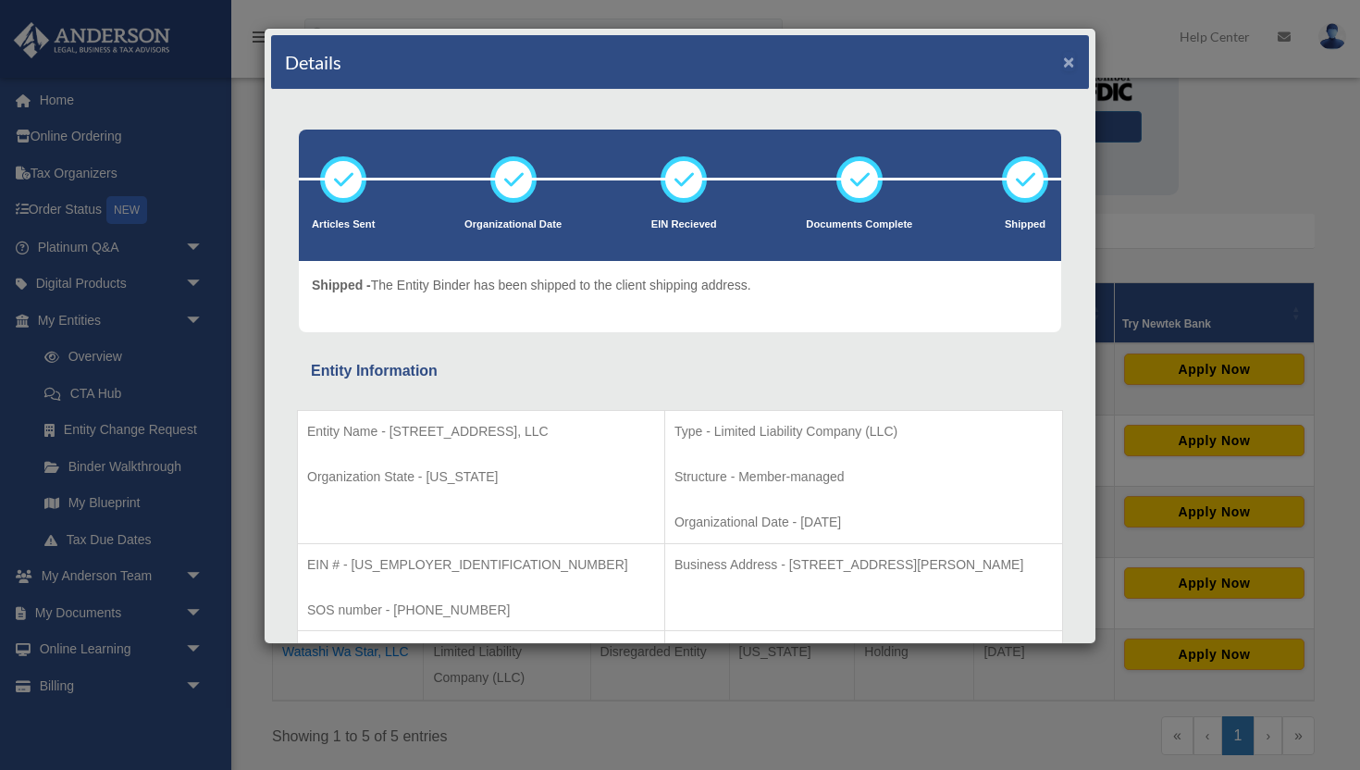
click at [1068, 67] on button "×" at bounding box center [1069, 61] width 12 height 19
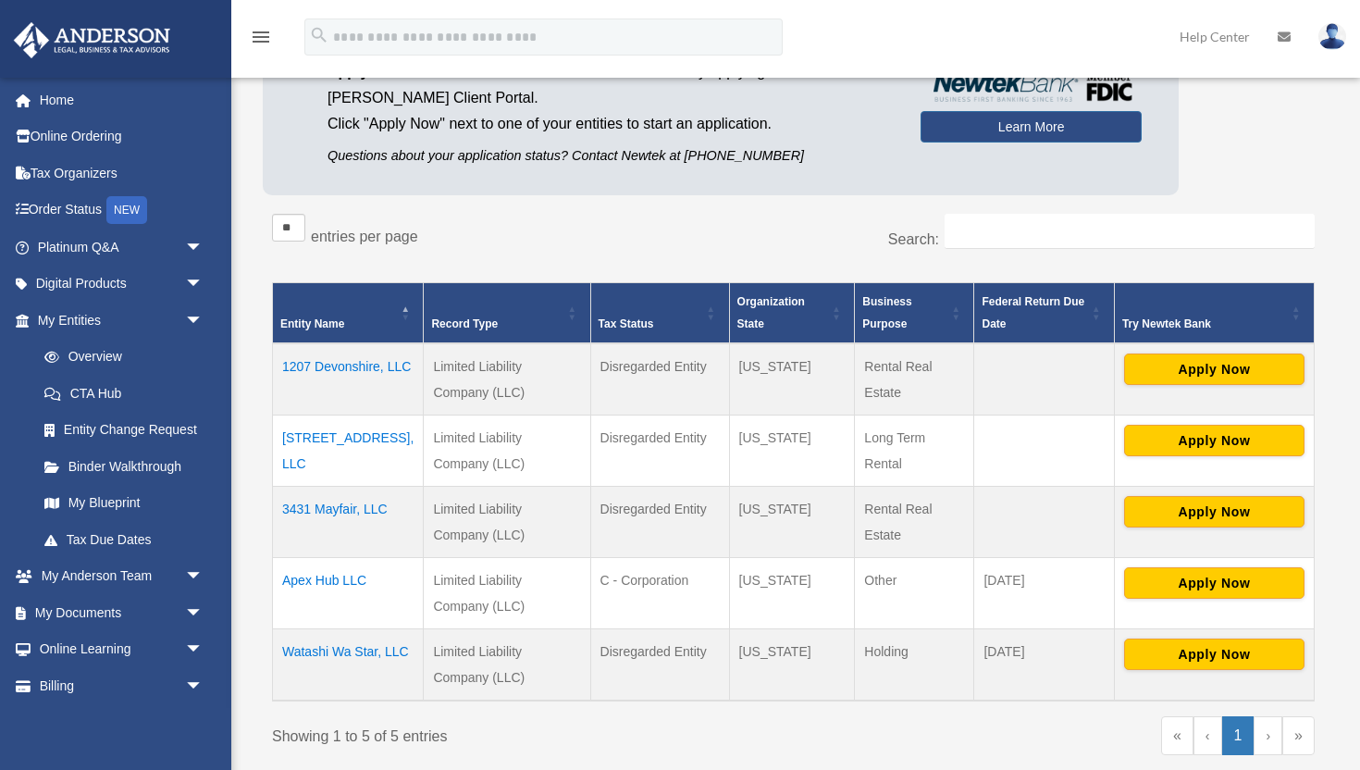
click at [656, 249] on div "** ** ** *** entries per page" at bounding box center [526, 237] width 508 height 46
click at [344, 369] on td "1207 Devonshire, LLC" at bounding box center [348, 379] width 151 height 72
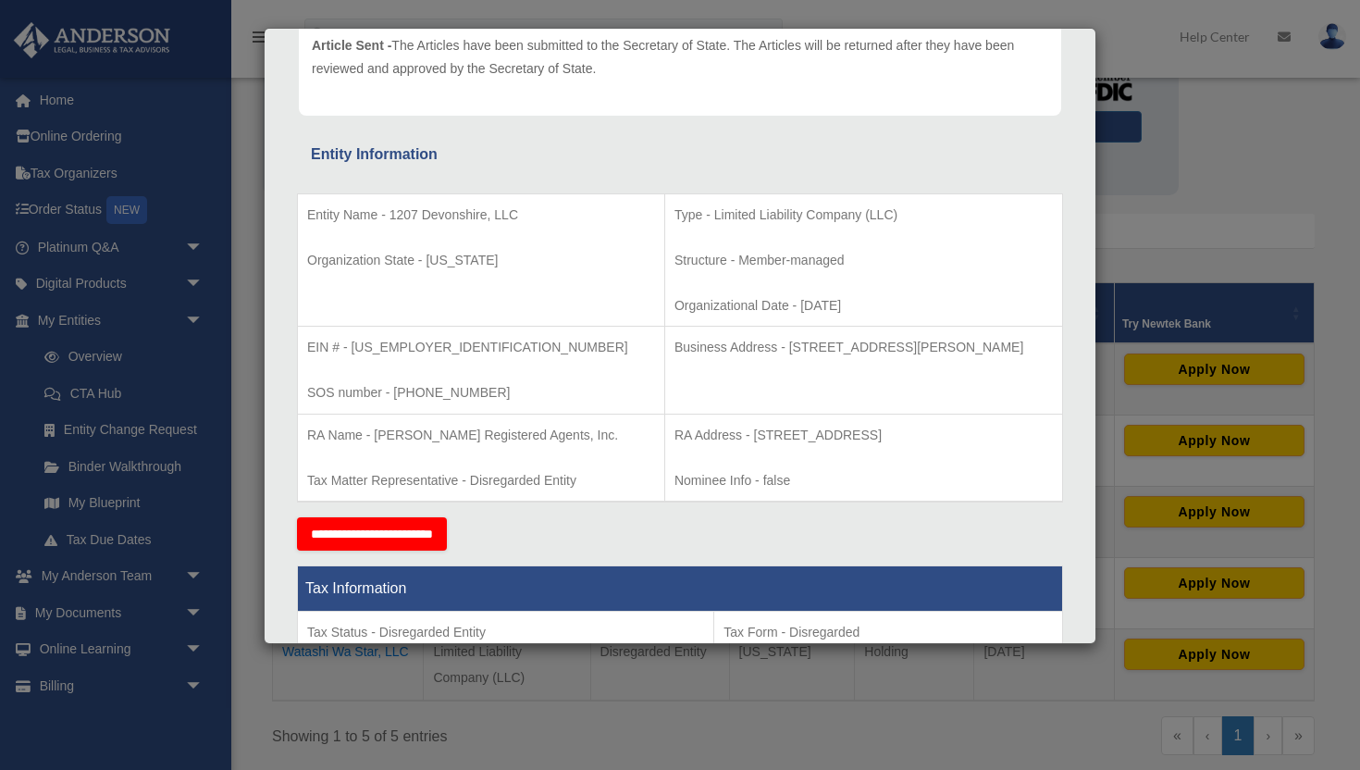
scroll to position [241, 0]
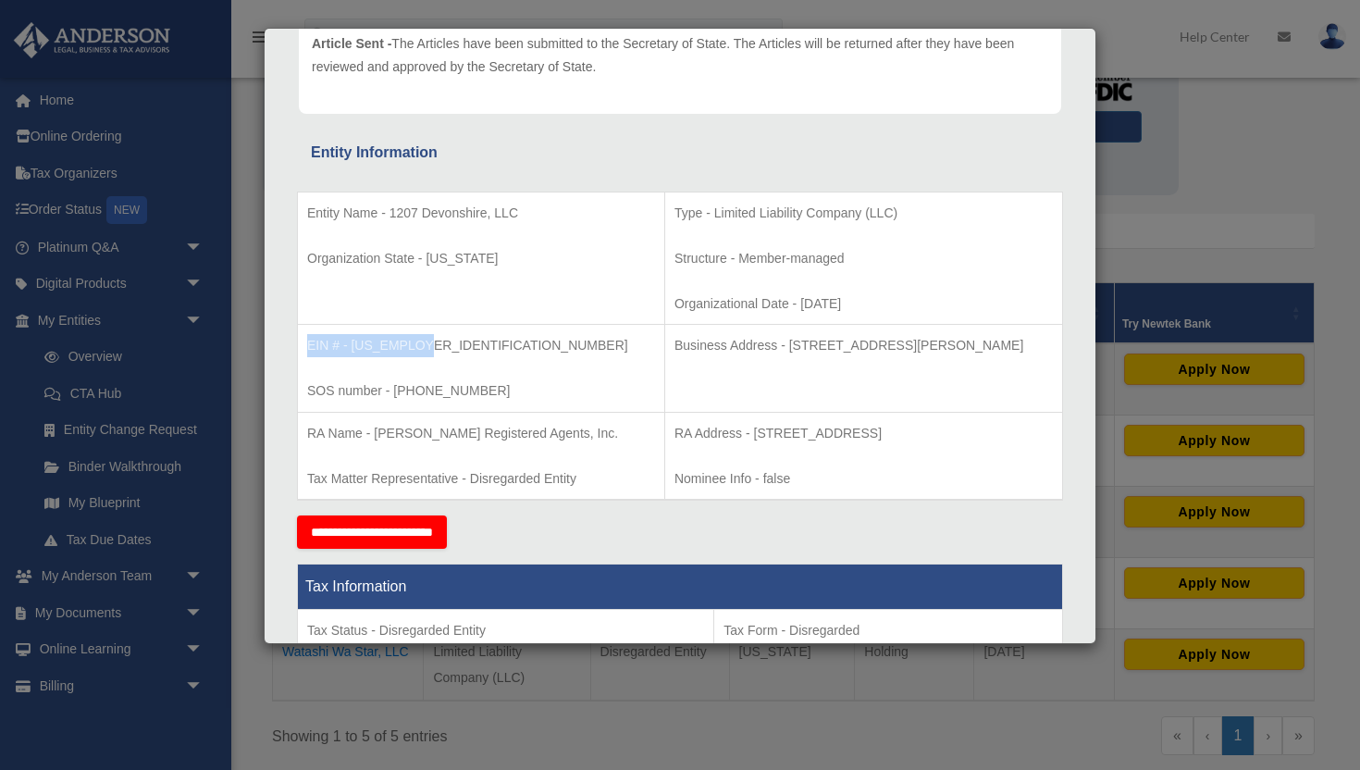
drag, startPoint x: 307, startPoint y: 347, endPoint x: 430, endPoint y: 347, distance: 123.0
click at [430, 347] on p "EIN # - 33-1399597" at bounding box center [481, 345] width 348 height 23
copy p "EIN # - 33-1399597"
click at [1122, 189] on div "Details × Articles Sent Organizational Date" at bounding box center [680, 385] width 1360 height 770
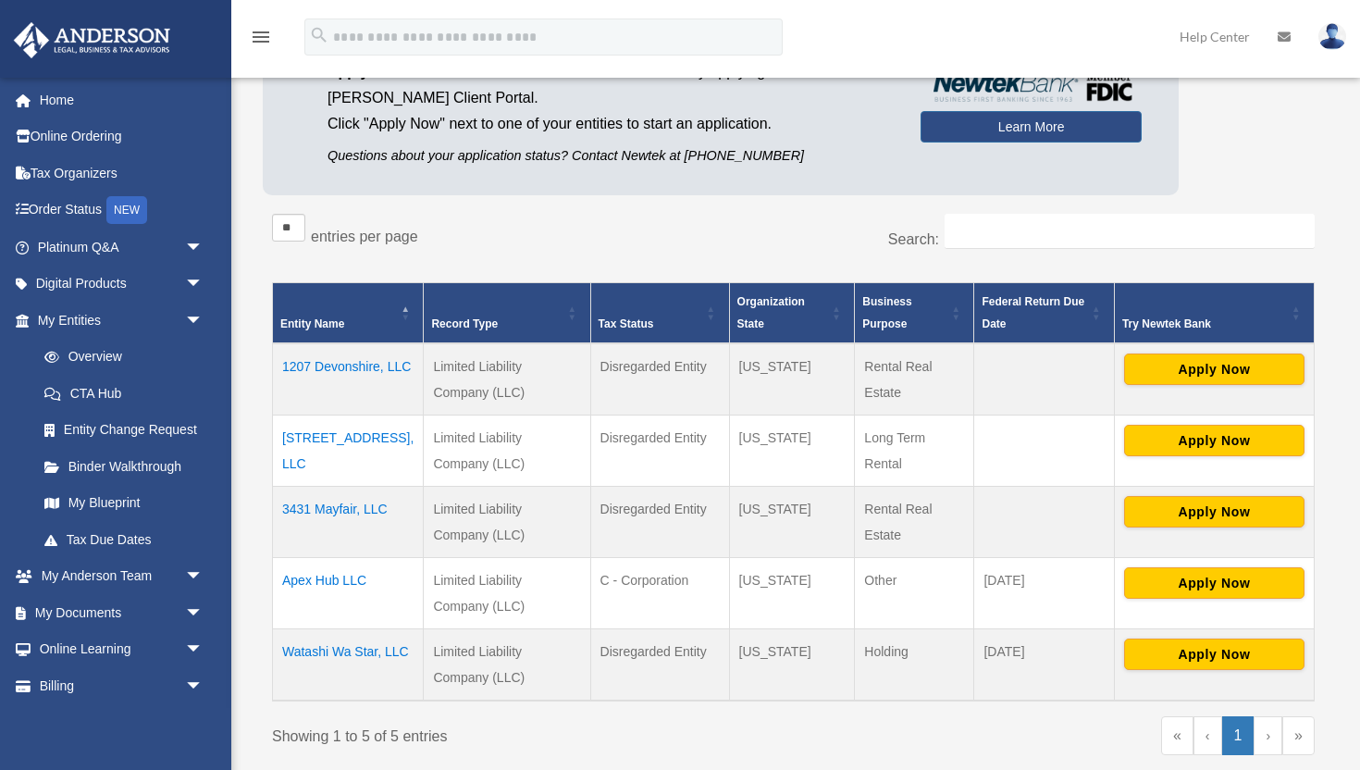
click at [364, 514] on td "3431 Mayfair, LLC" at bounding box center [348, 521] width 151 height 71
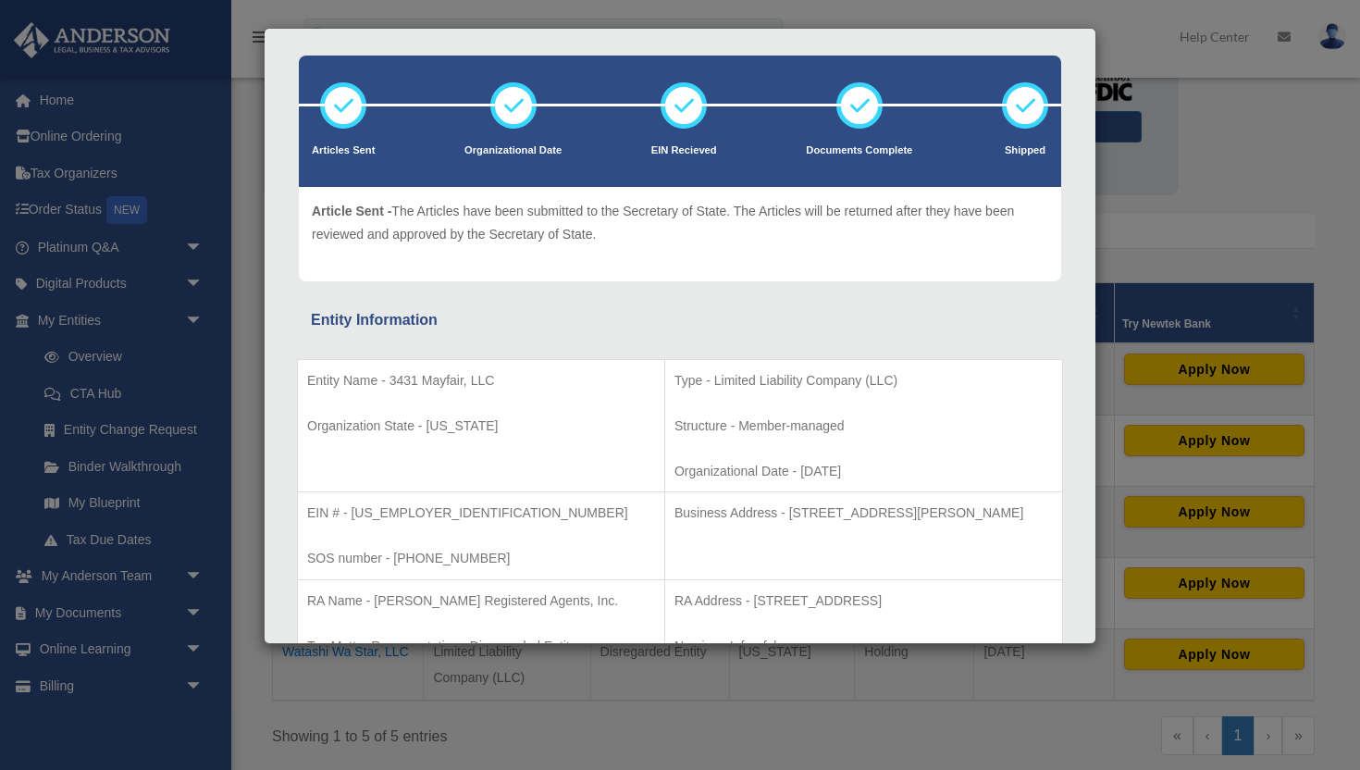
scroll to position [93, 0]
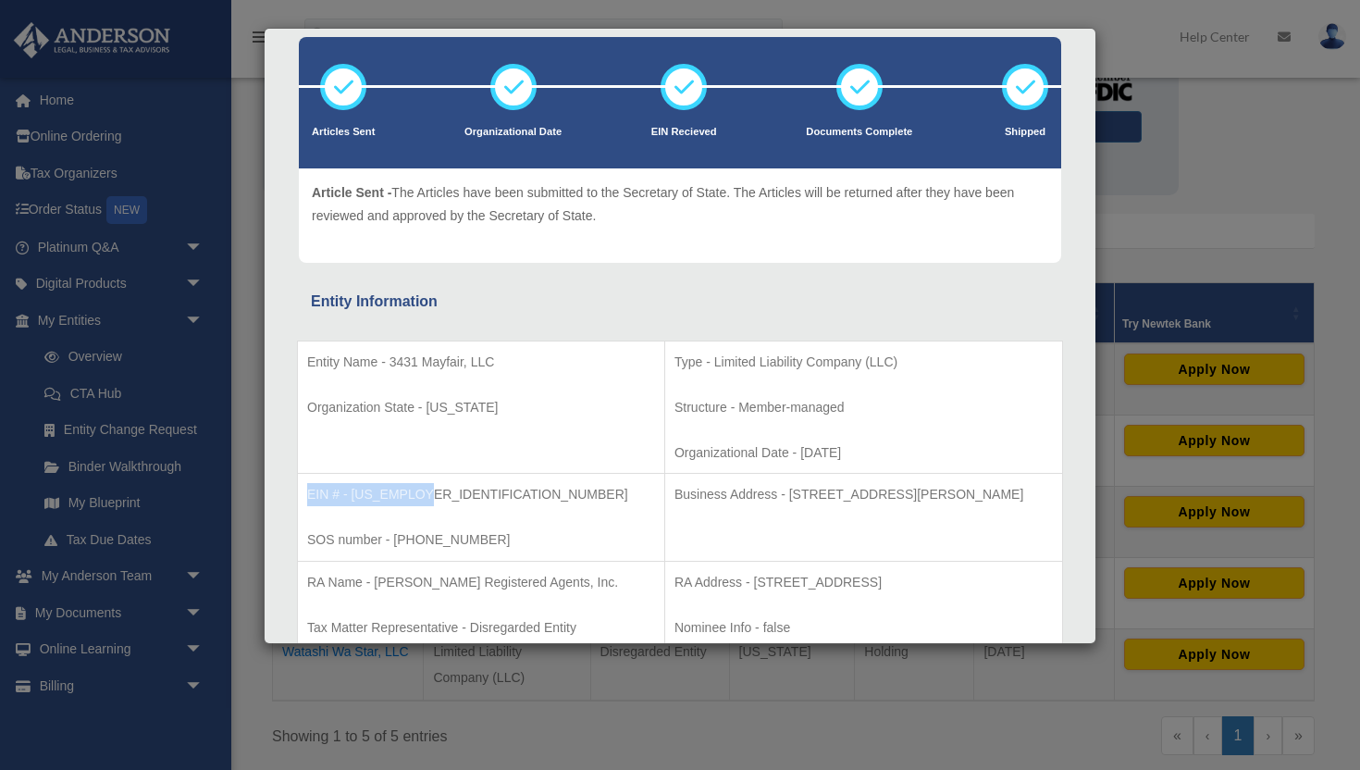
drag, startPoint x: 427, startPoint y: 492, endPoint x: 310, endPoint y: 491, distance: 117.5
click at [310, 491] on p "EIN # - 99-4901433" at bounding box center [481, 494] width 348 height 23
copy p "EIN # - 99-4901433"
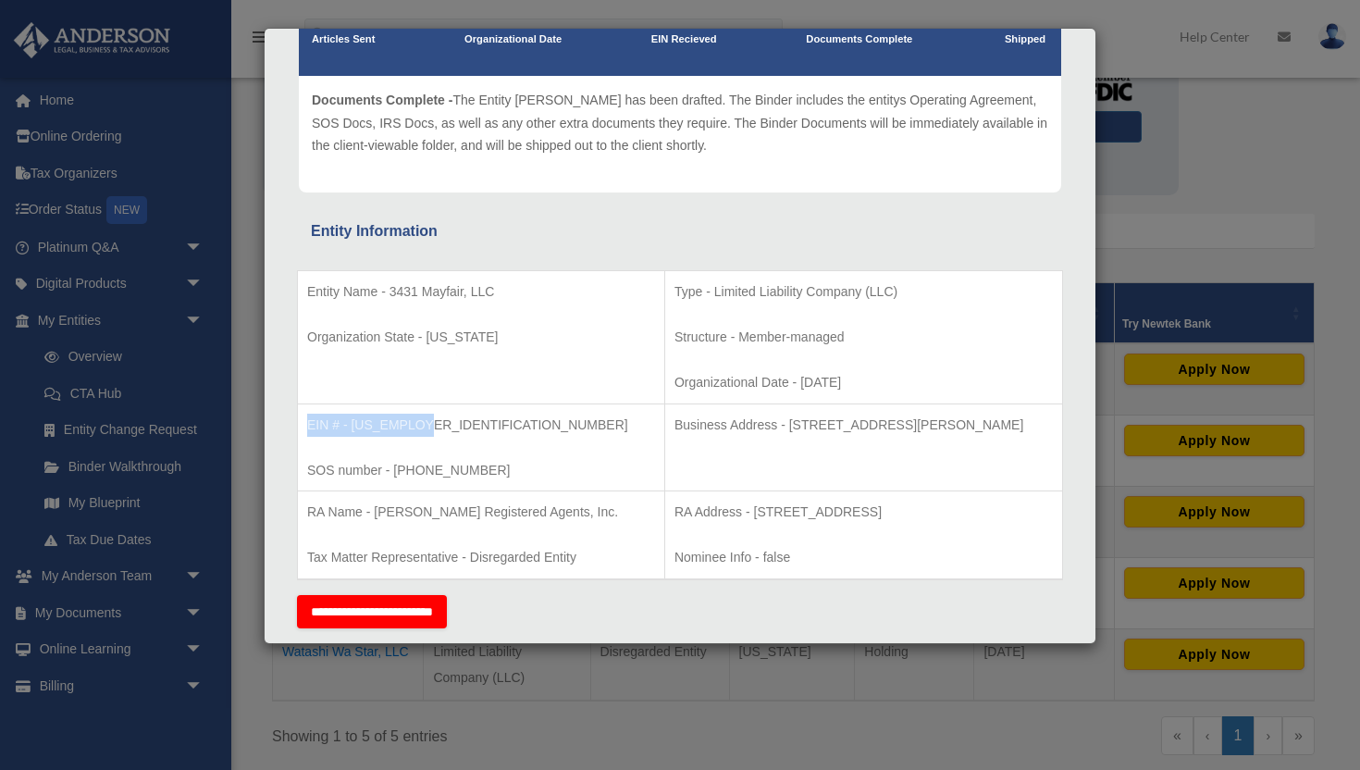
scroll to position [197, 0]
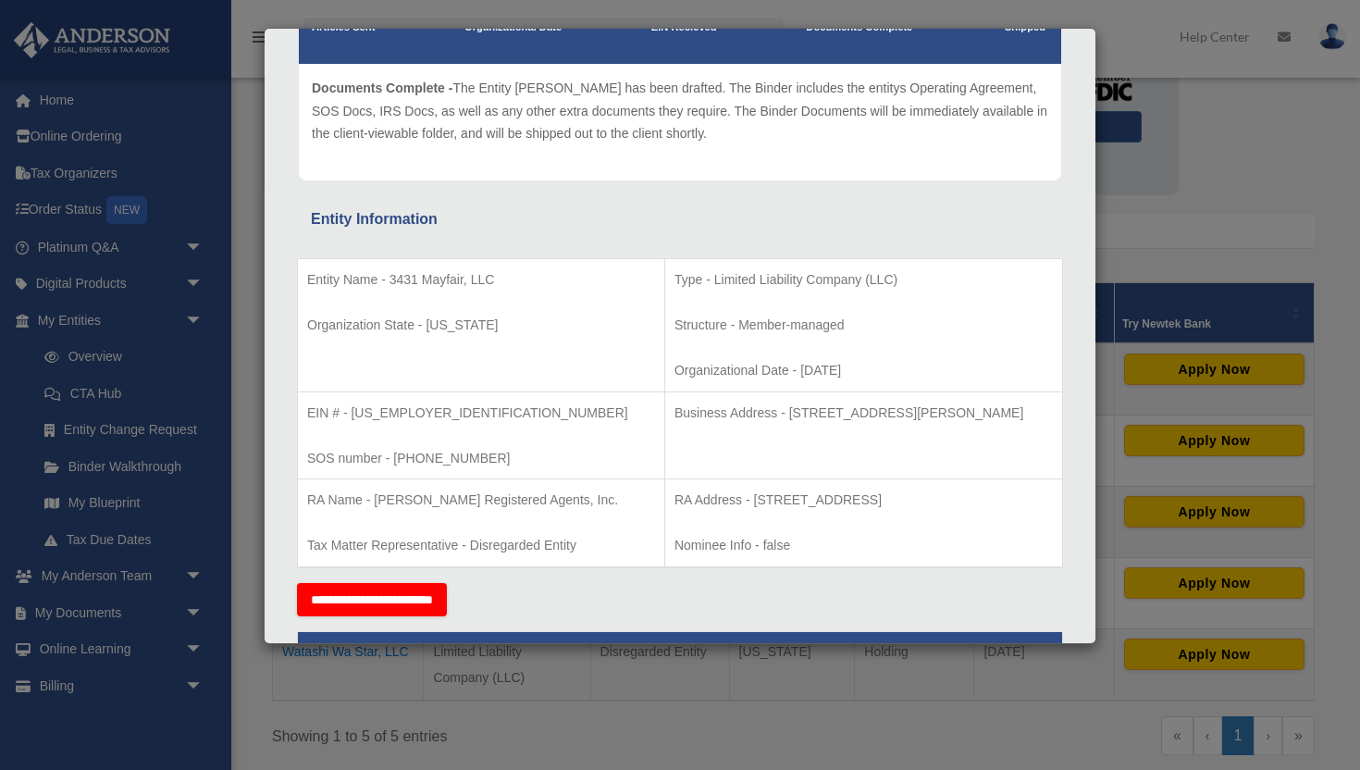
click at [1116, 104] on div "Details × Articles Sent Organizational Date" at bounding box center [680, 385] width 1360 height 770
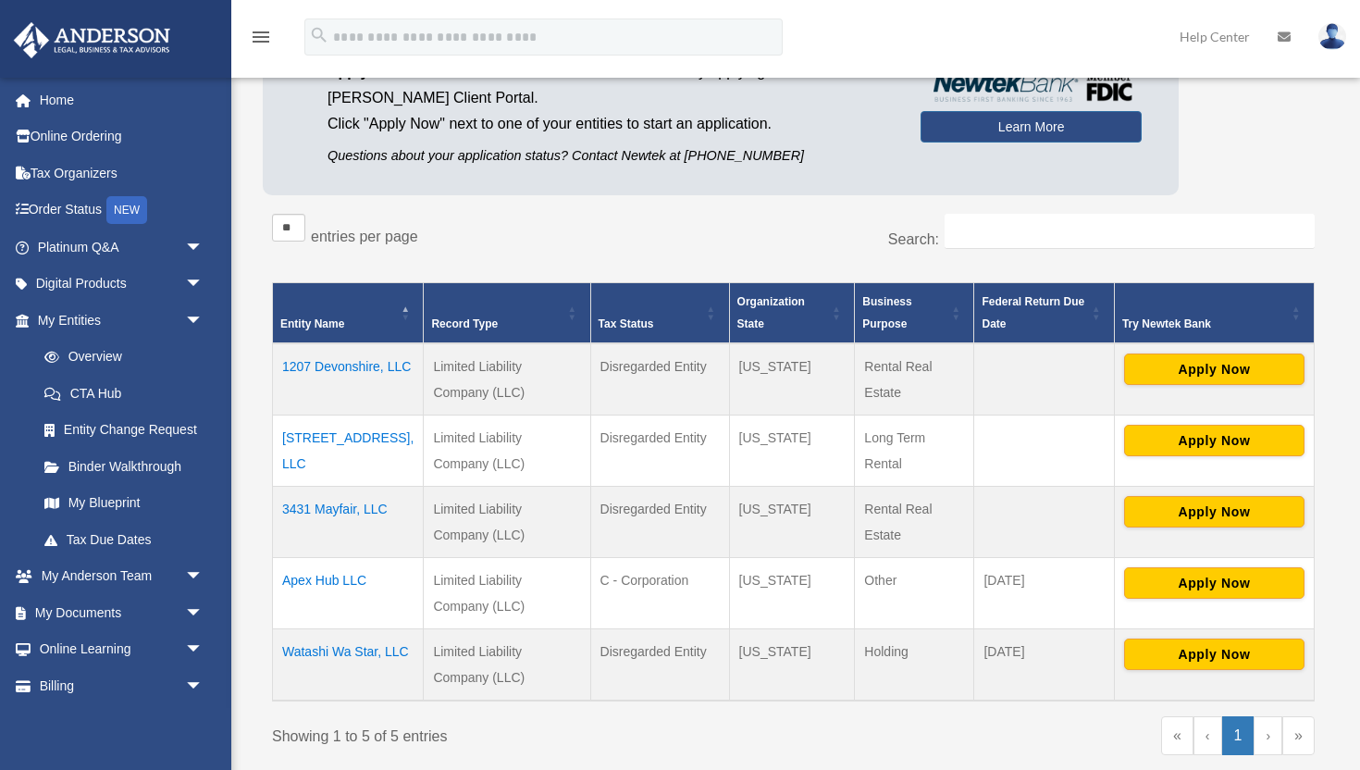
click at [349, 367] on td "1207 Devonshire, LLC" at bounding box center [348, 379] width 151 height 72
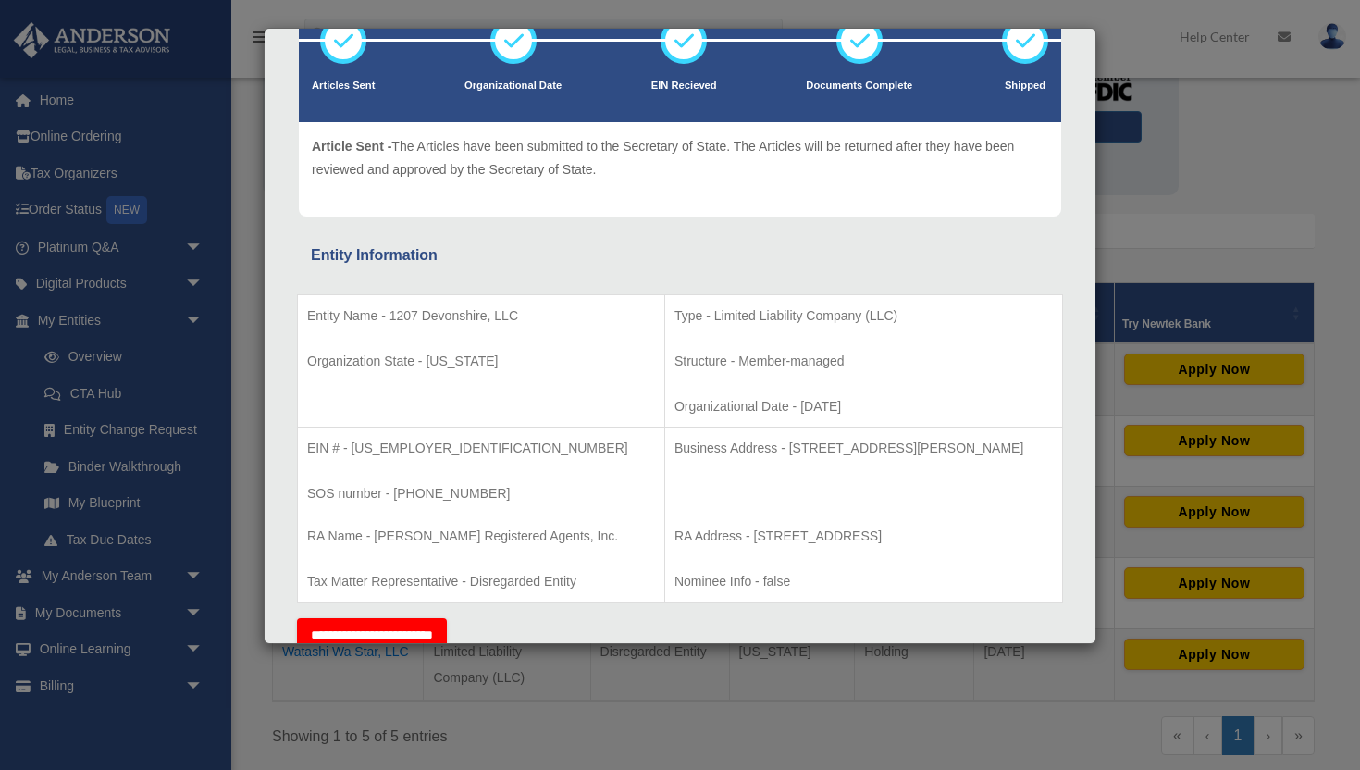
scroll to position [142, 0]
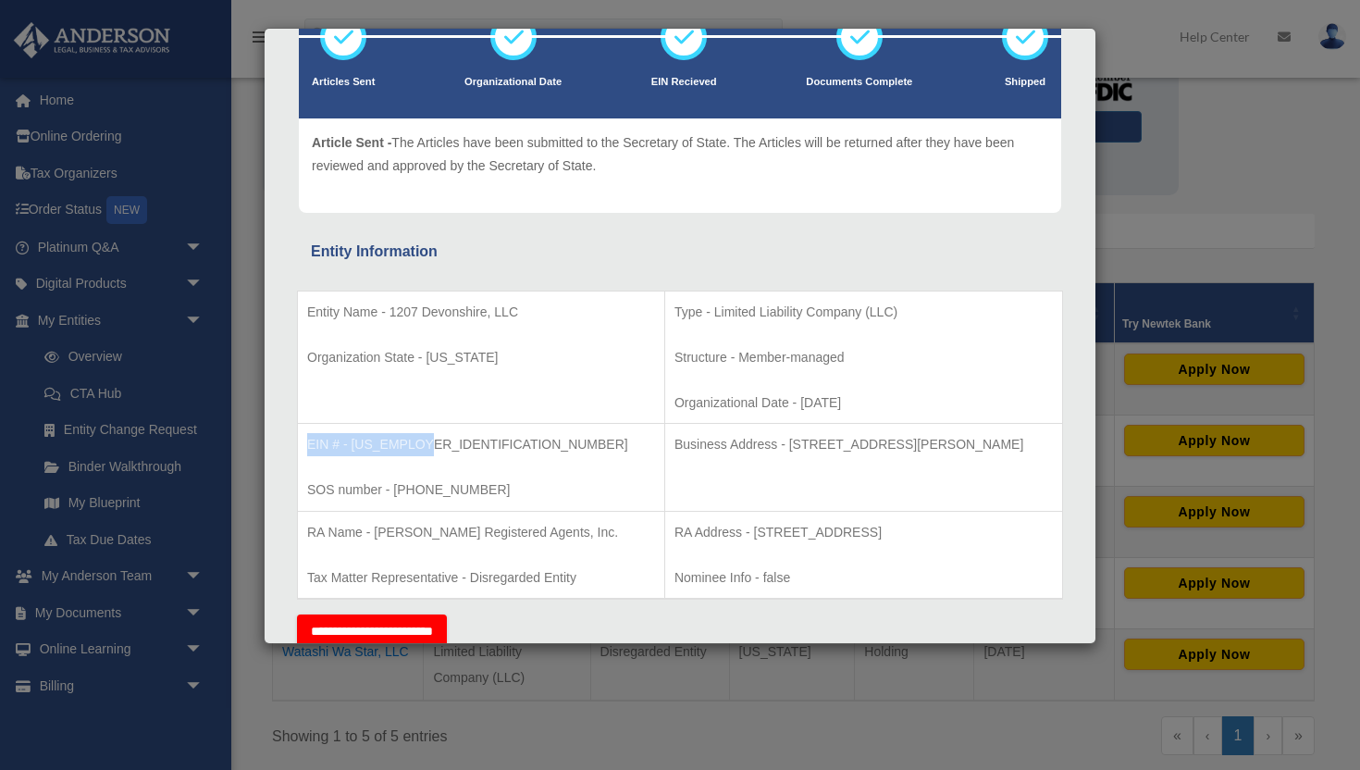
drag, startPoint x: 420, startPoint y: 442, endPoint x: 309, endPoint y: 442, distance: 111.0
click at [309, 442] on p "EIN # - 33-1399597" at bounding box center [481, 444] width 348 height 23
copy p "EIN # - 33-1399597"
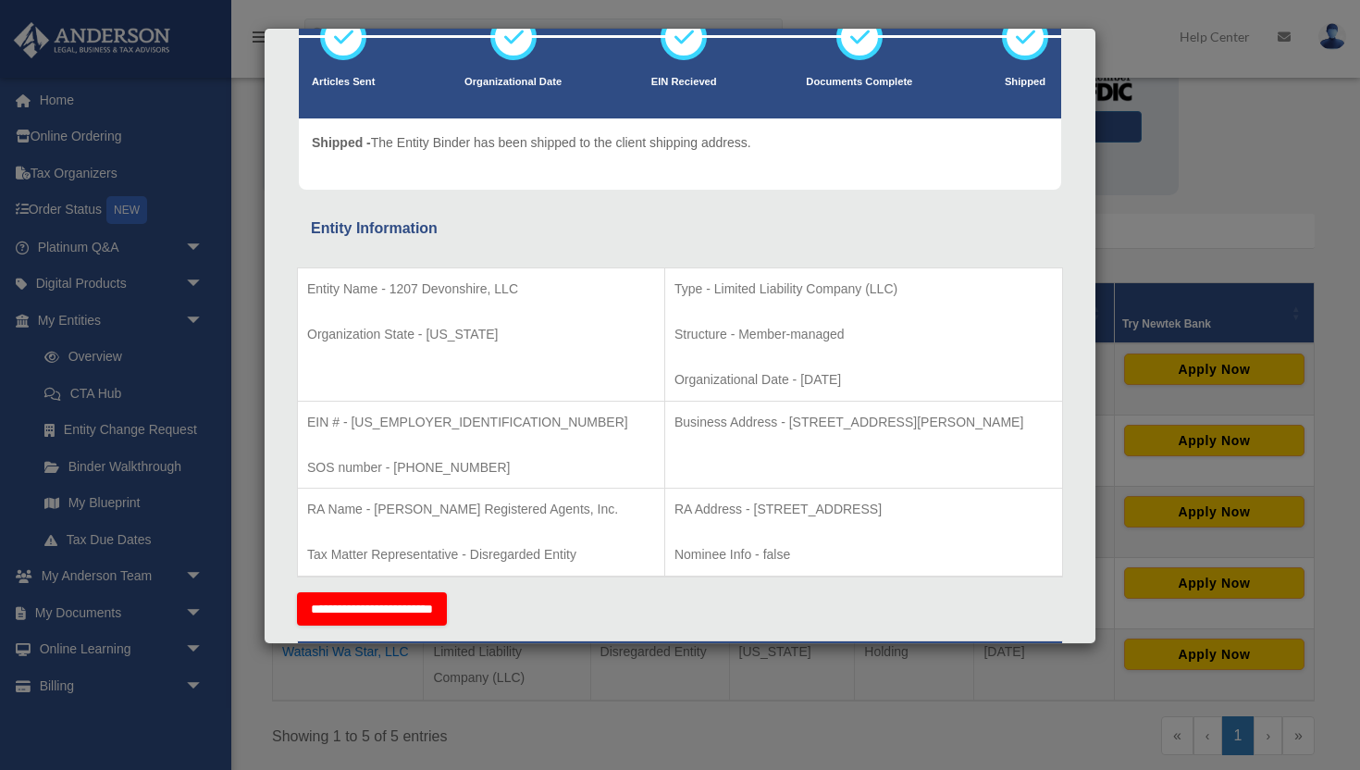
click at [1167, 205] on div "Details × Articles Sent Organizational Date" at bounding box center [680, 385] width 1360 height 770
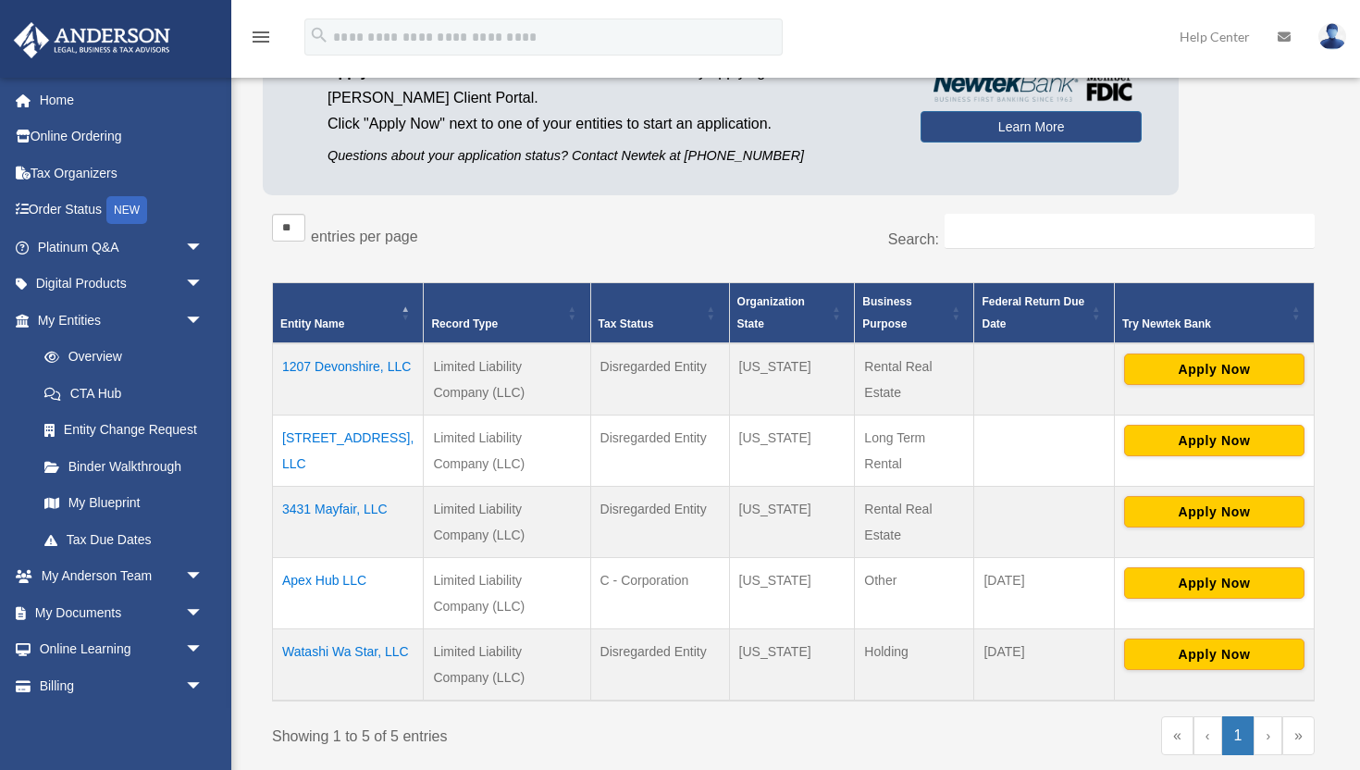
click at [365, 438] on td "3347 Bedford Lane, LLC" at bounding box center [348, 449] width 151 height 71
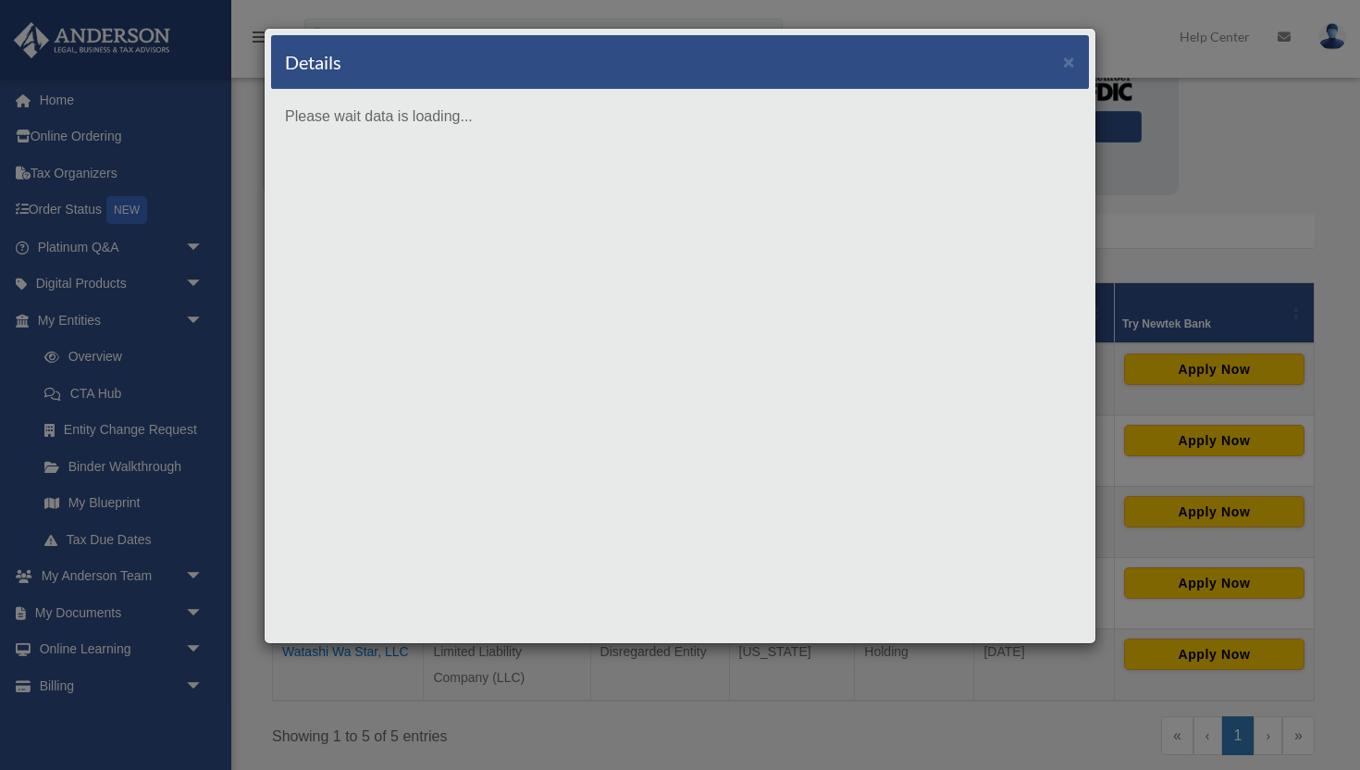
scroll to position [0, 0]
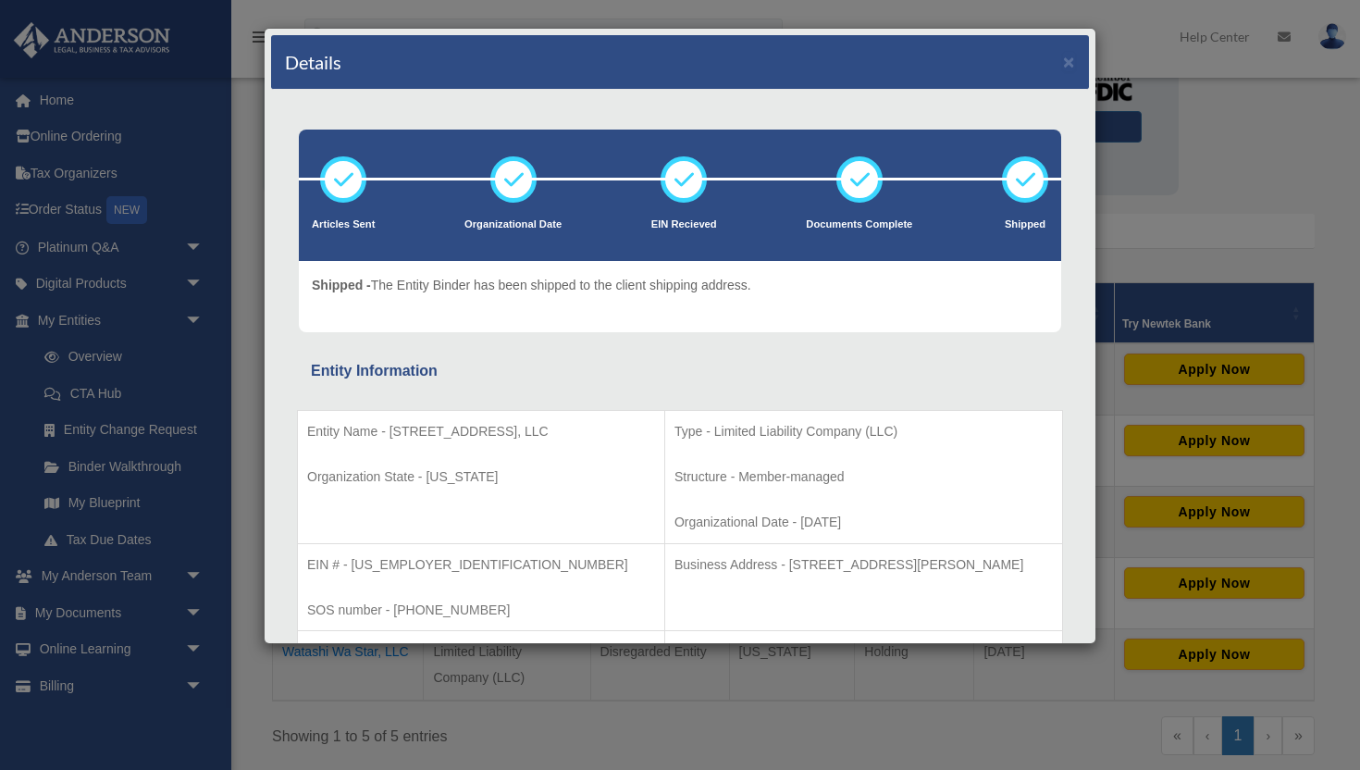
click at [1206, 200] on div "Details × Articles Sent Organizational Date" at bounding box center [680, 385] width 1360 height 770
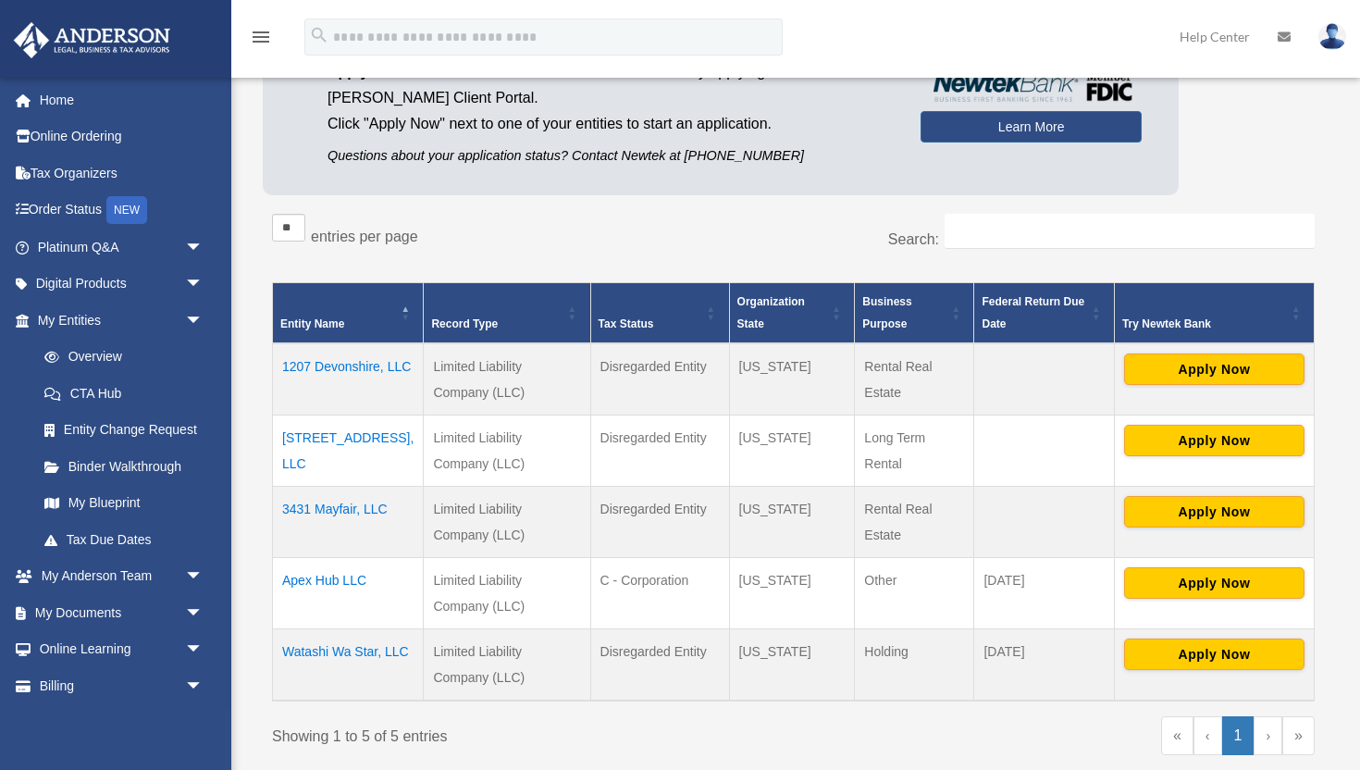
click at [333, 654] on td "Watashi Wa Star, LLC" at bounding box center [348, 664] width 151 height 72
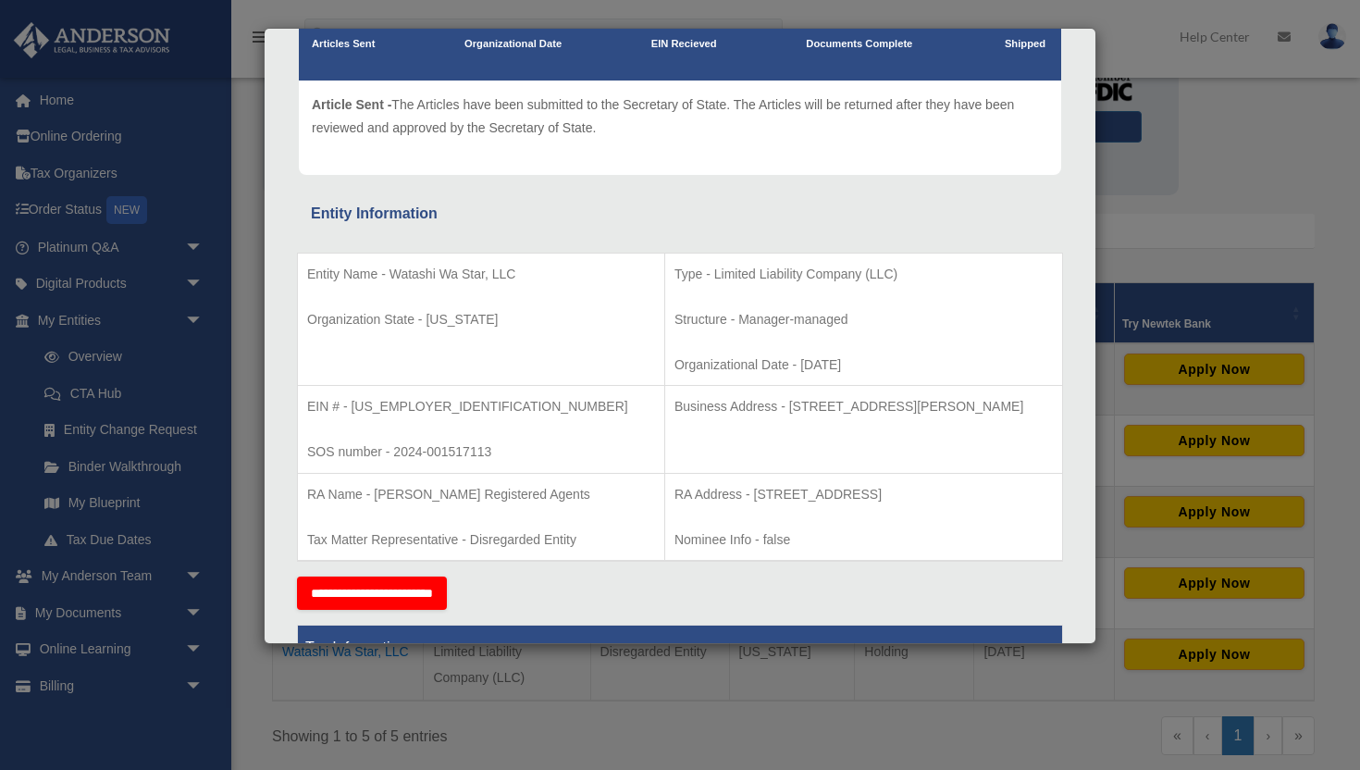
scroll to position [188, 0]
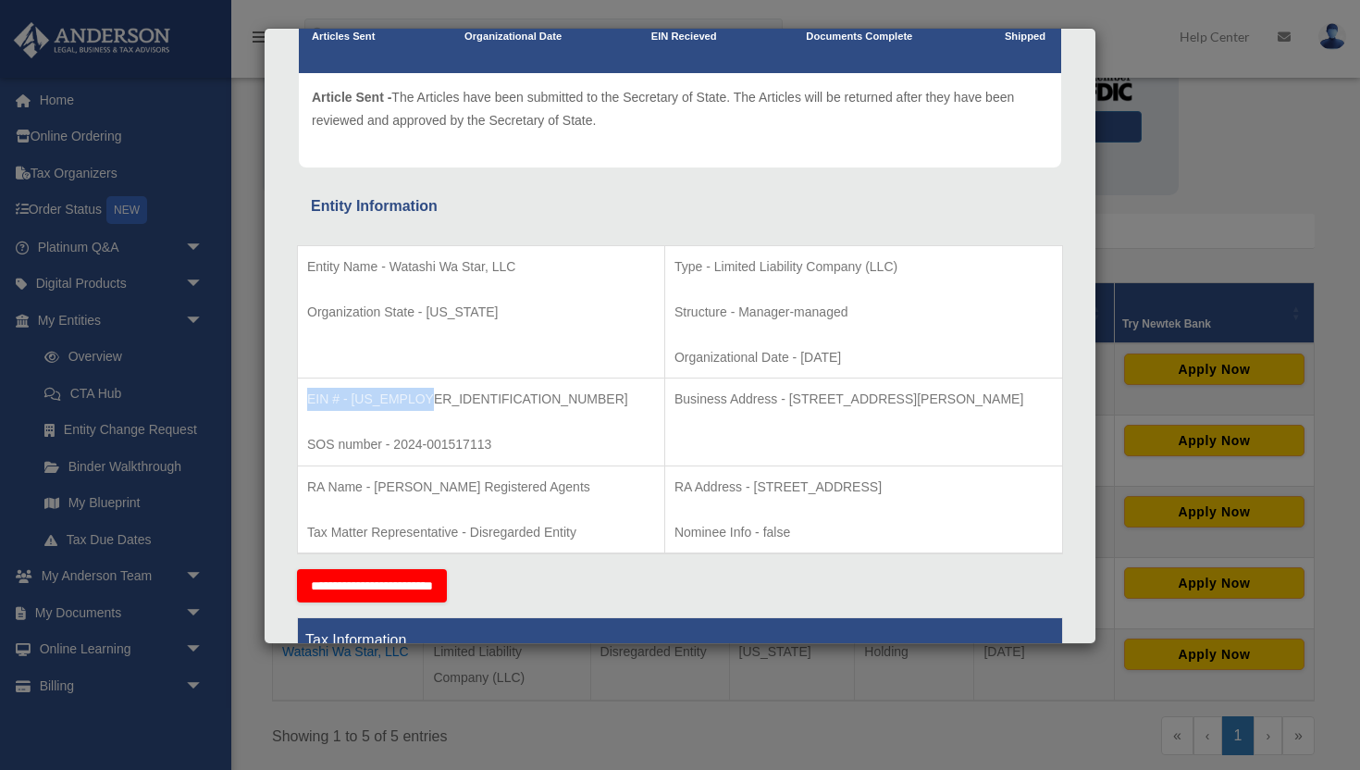
drag, startPoint x: 421, startPoint y: 400, endPoint x: 307, endPoint y: 404, distance: 113.9
click at [307, 404] on p "EIN # - 99-4774792" at bounding box center [481, 399] width 348 height 23
copy p "EIN # - 99-4774792"
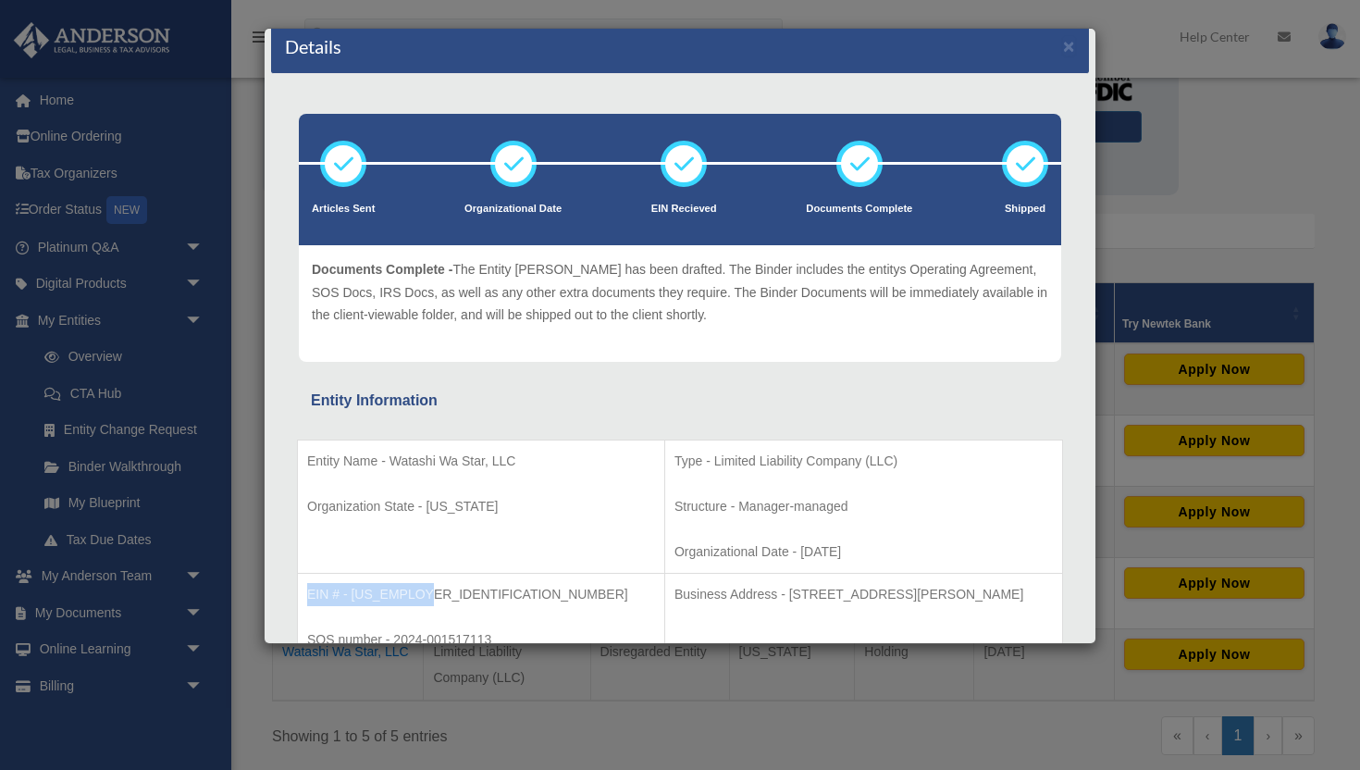
scroll to position [0, 0]
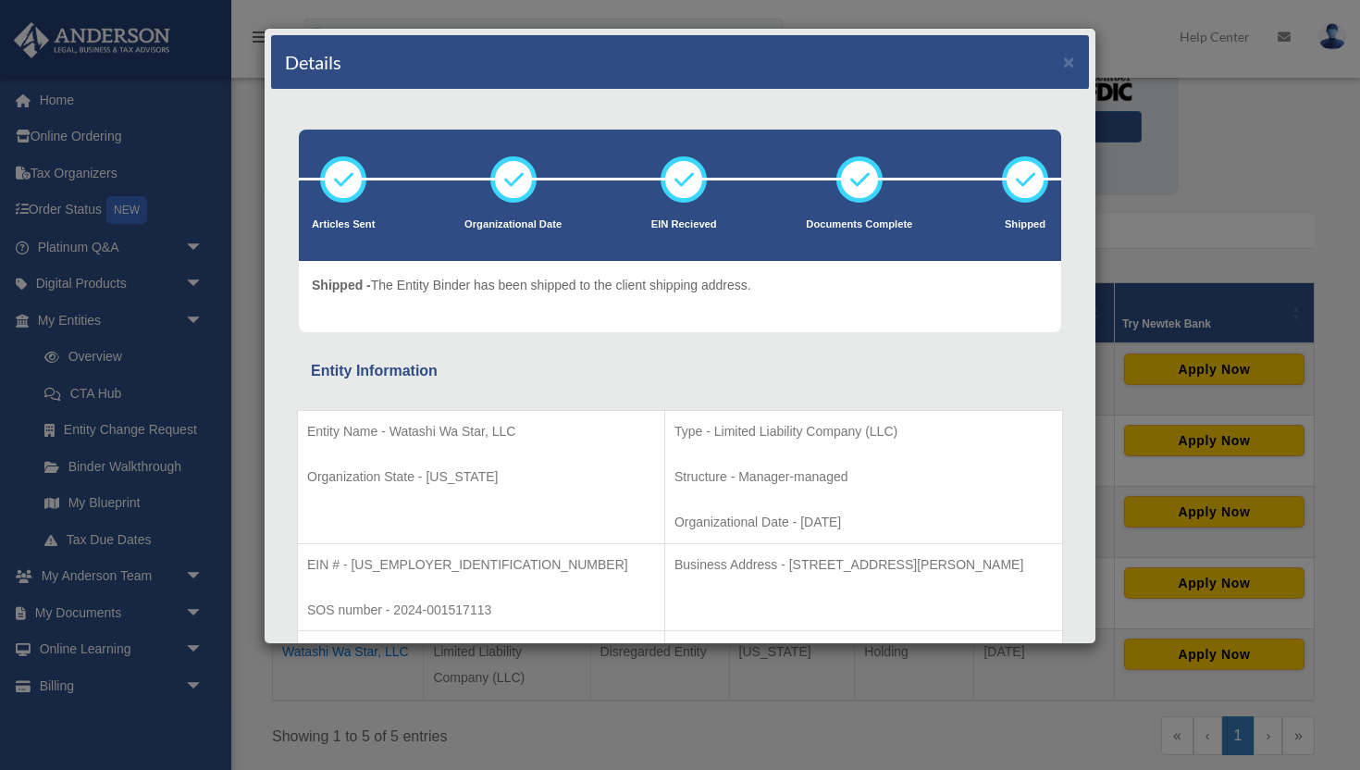
click at [974, 309] on div "Article Sent - The Articles have been submitted to the Secretary of State. The …" at bounding box center [680, 296] width 736 height 45
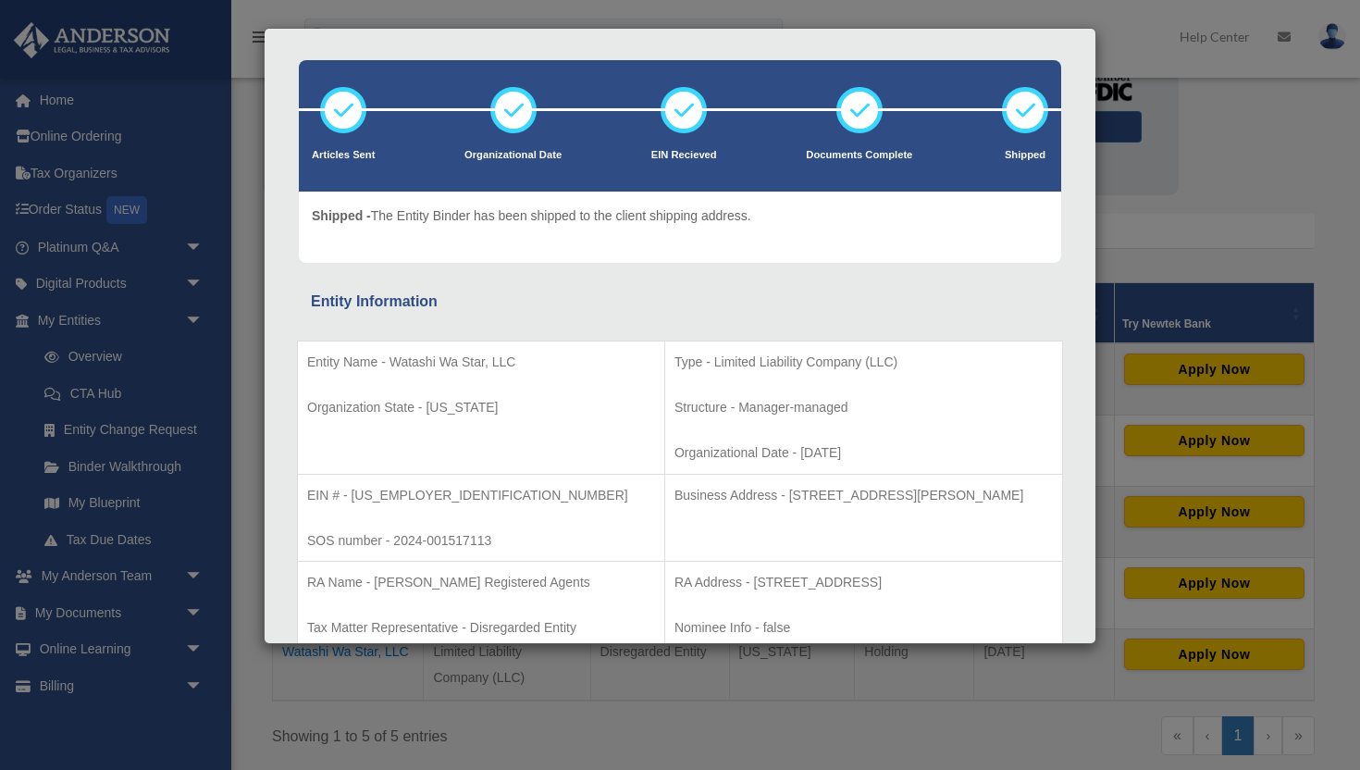
scroll to position [70, 0]
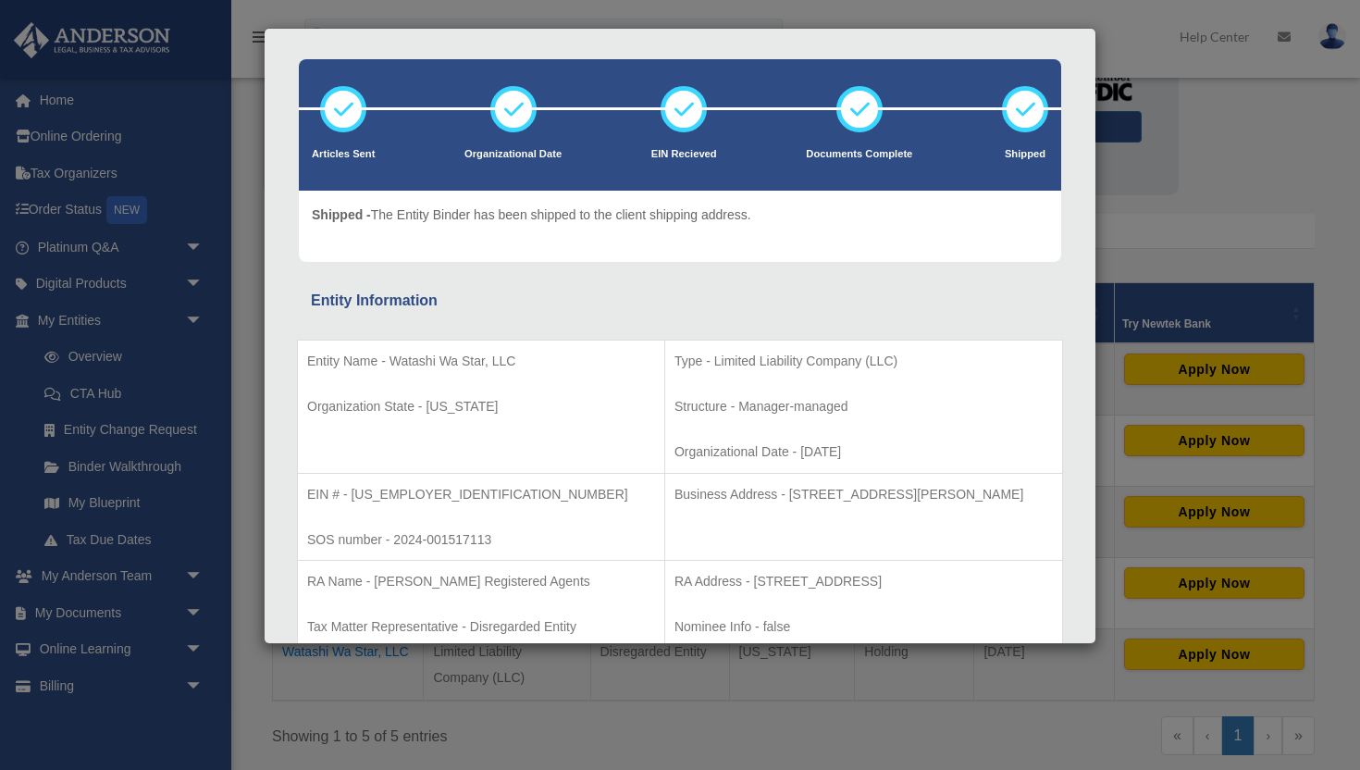
click at [974, 309] on div "Entity Information" at bounding box center [680, 301] width 738 height 26
click at [541, 316] on div "Entity Name - Watashi Wa Star, LLC Organization State - Wyoming Type - Limited …" at bounding box center [680, 489] width 766 height 351
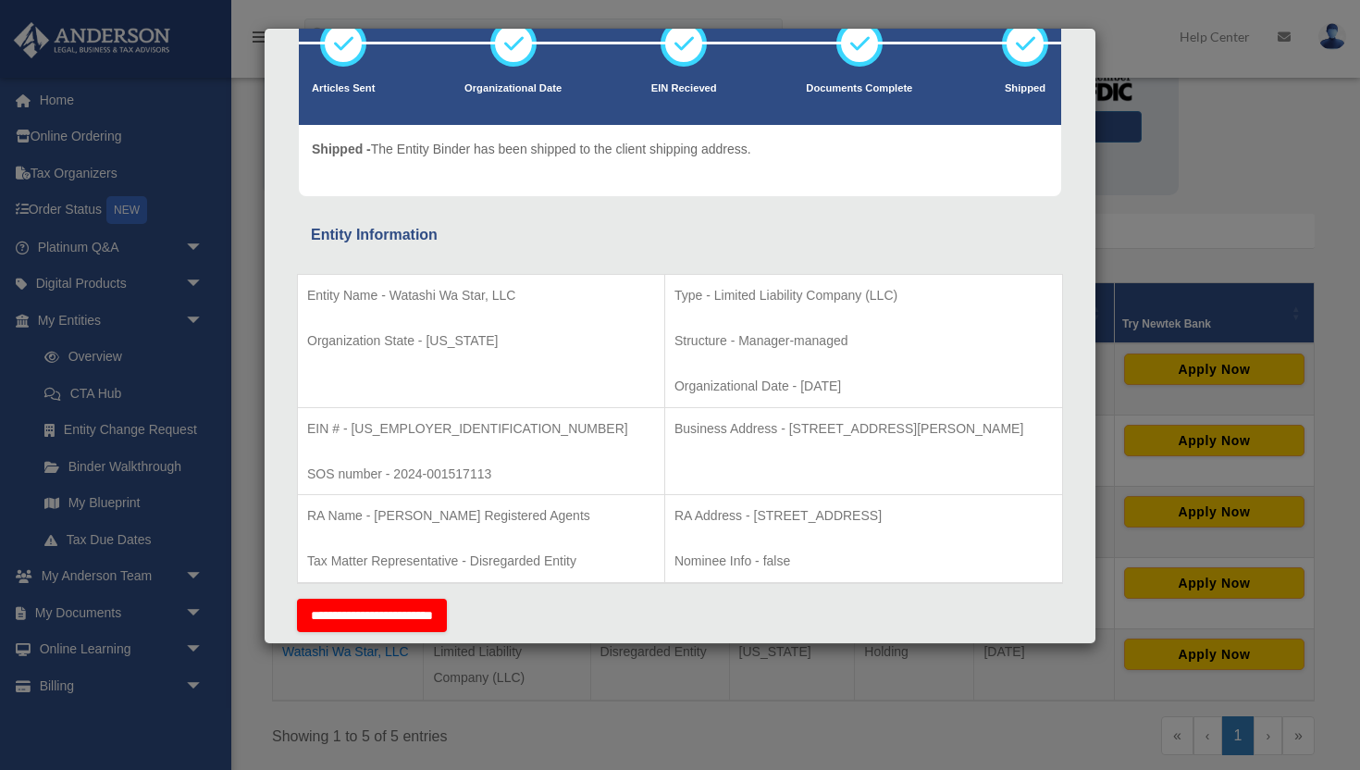
scroll to position [141, 0]
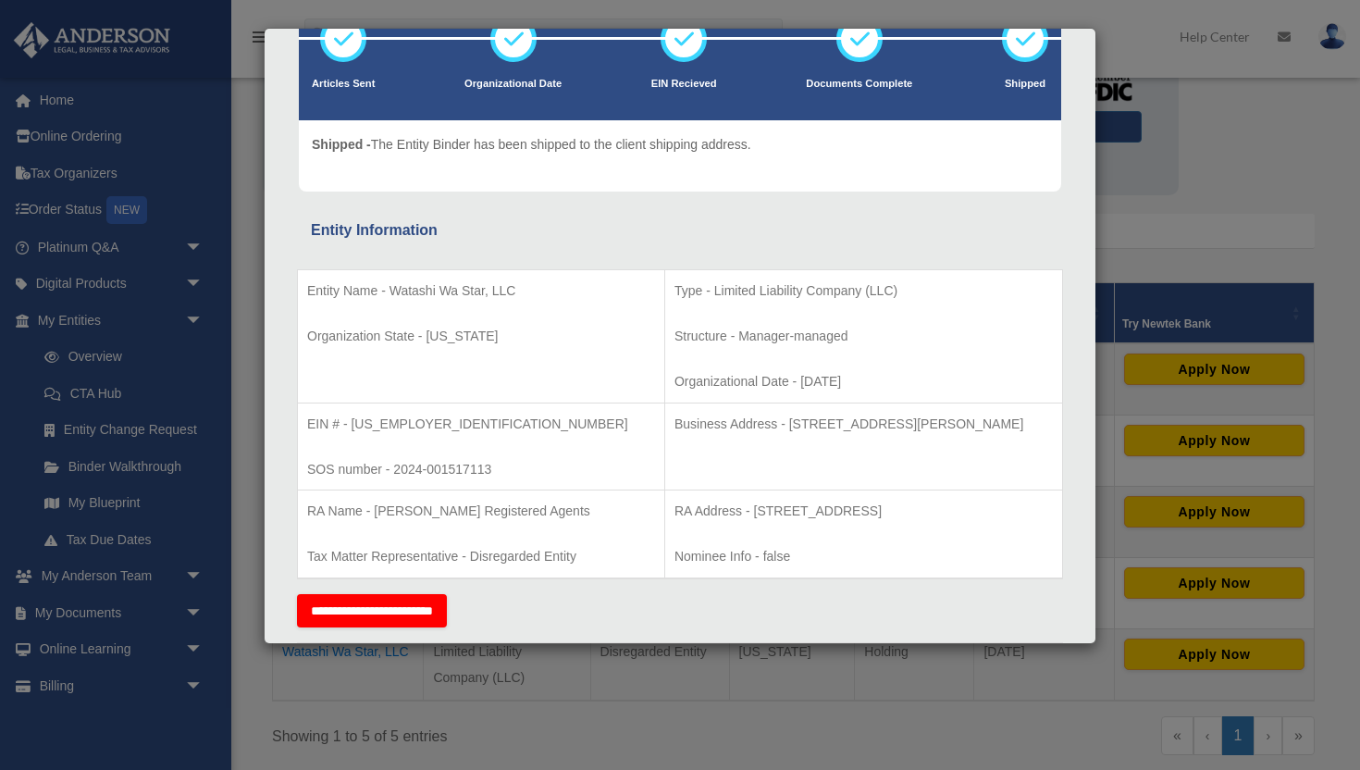
click at [1153, 213] on div "Details × Articles Sent Organizational Date" at bounding box center [680, 385] width 1360 height 770
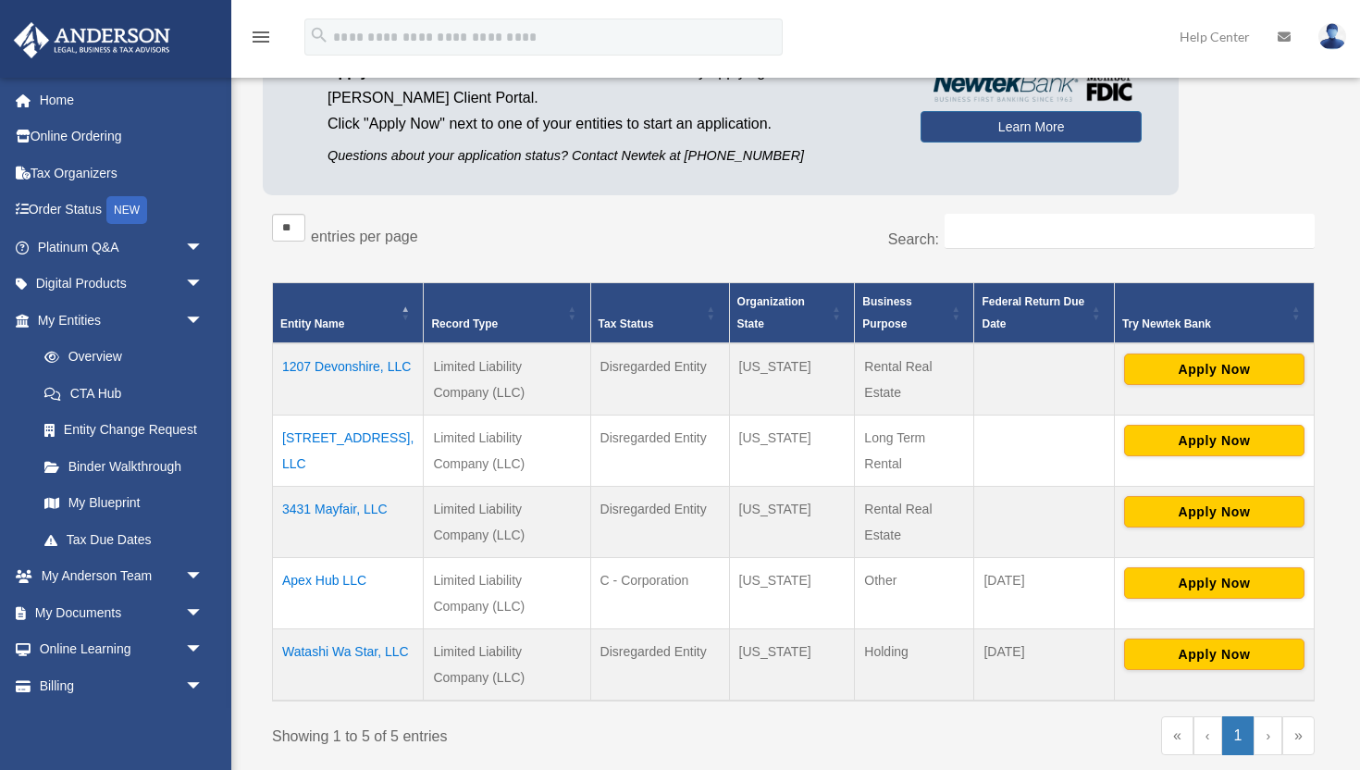
click at [350, 579] on td "Apex Hub LLC" at bounding box center [348, 592] width 151 height 71
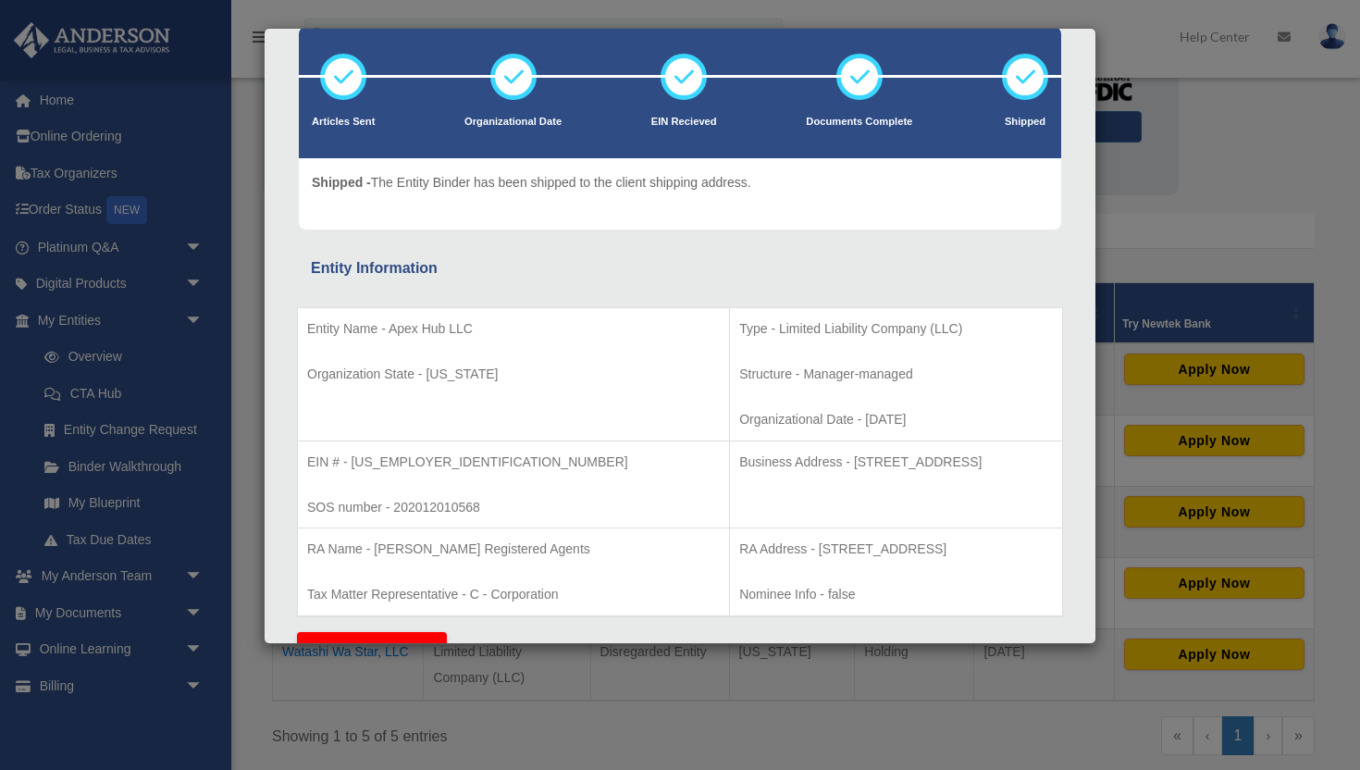
scroll to position [115, 0]
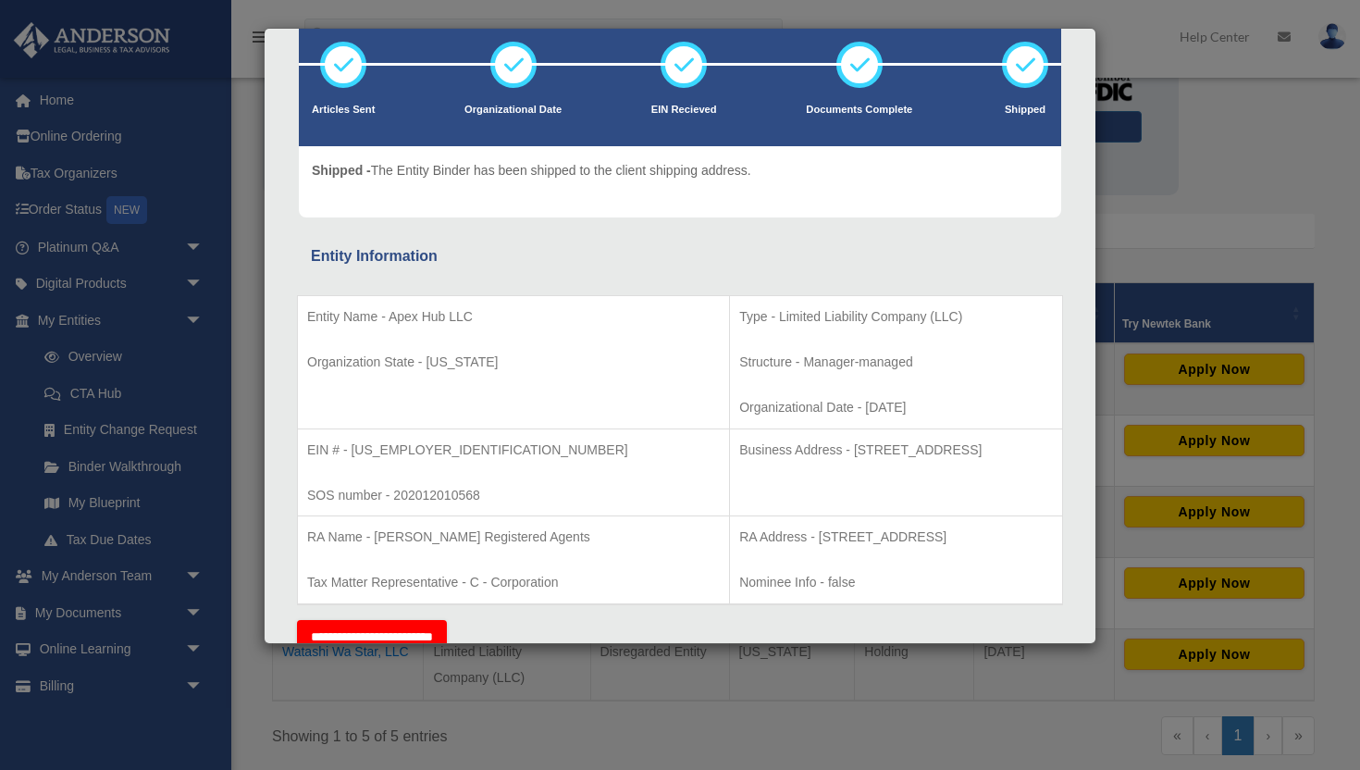
click at [1131, 235] on div "Details × Articles Sent Organizational Date" at bounding box center [680, 385] width 1360 height 770
